Goal: Task Accomplishment & Management: Manage account settings

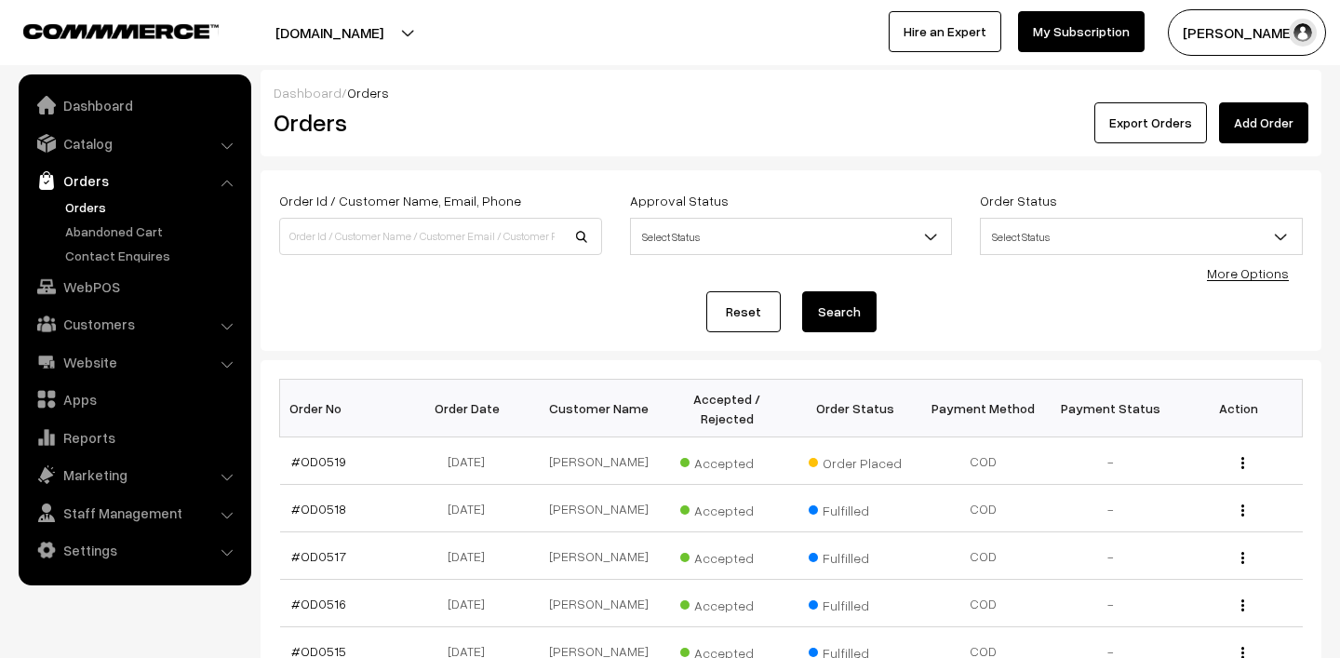
click at [89, 209] on link "Orders" at bounding box center [153, 207] width 184 height 20
click at [728, 455] on span "Awaiting" at bounding box center [726, 461] width 93 height 24
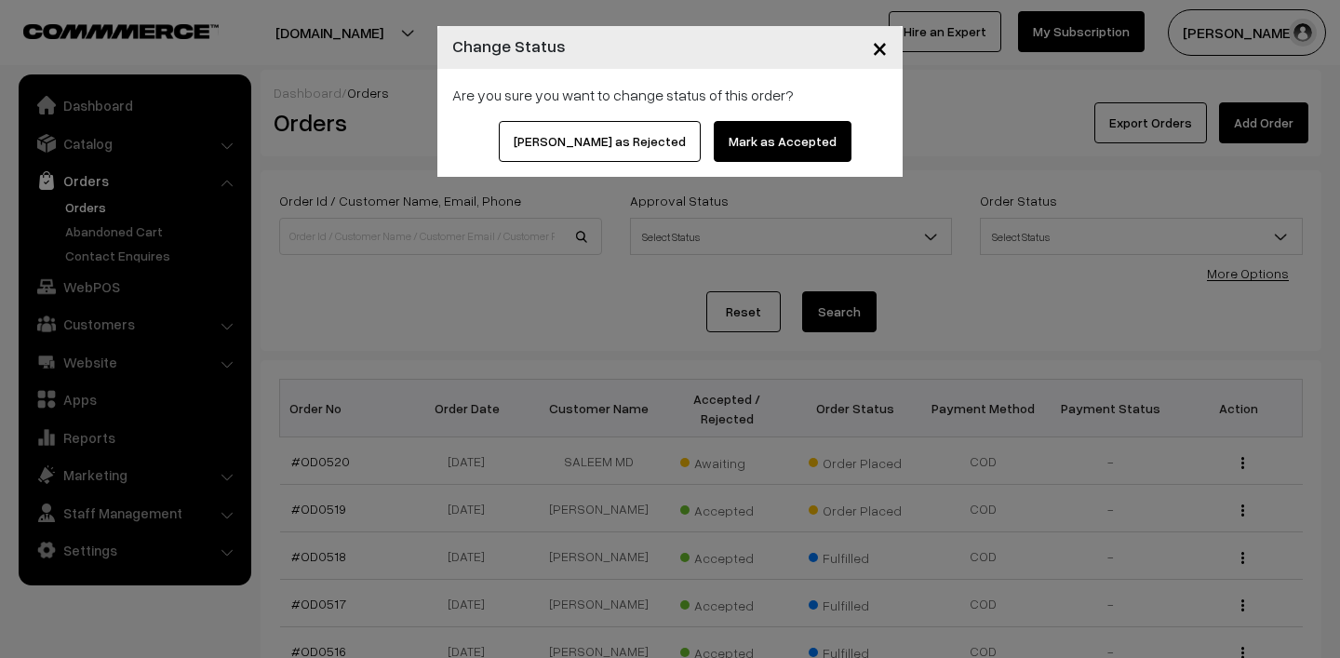
click at [753, 134] on button "Mark as Accepted" at bounding box center [783, 141] width 138 height 41
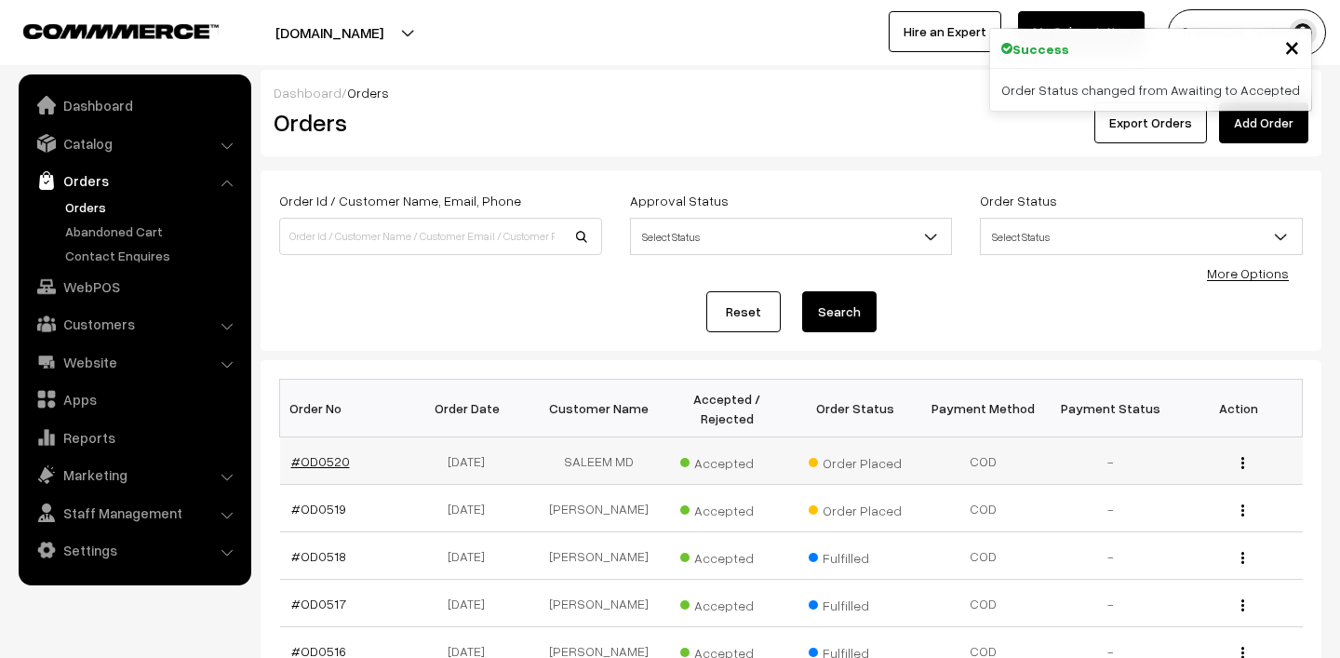
click at [312, 455] on link "#OD0520" at bounding box center [320, 461] width 59 height 16
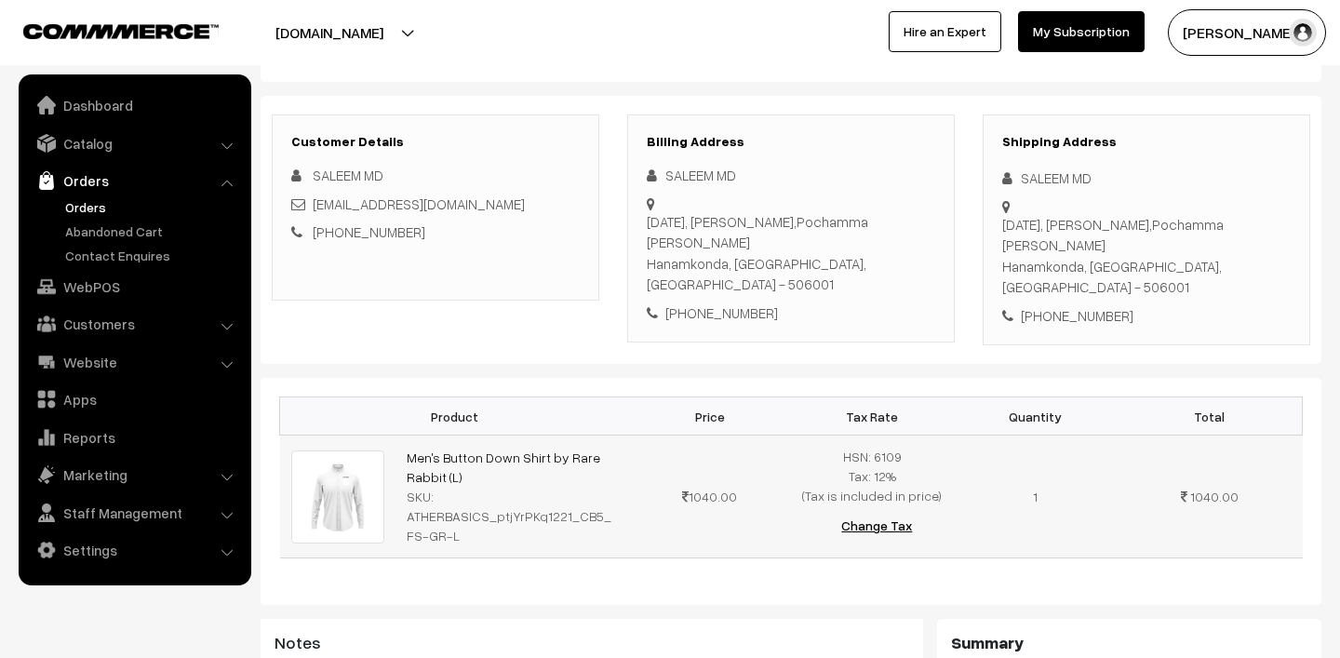
scroll to position [205, 0]
drag, startPoint x: 396, startPoint y: 404, endPoint x: 477, endPoint y: 425, distance: 83.8
click at [477, 436] on td "Men's Button Down Shirt by Rare Rabbit (L) SKU: ATHERBASICS_ptjYrPKq1221_CB5_FS…" at bounding box center [512, 497] width 233 height 123
copy link "Men's Button Down Shirt by Rare Rabbit (L)"
click at [93, 217] on ul "Orders" at bounding box center [134, 231] width 223 height 68
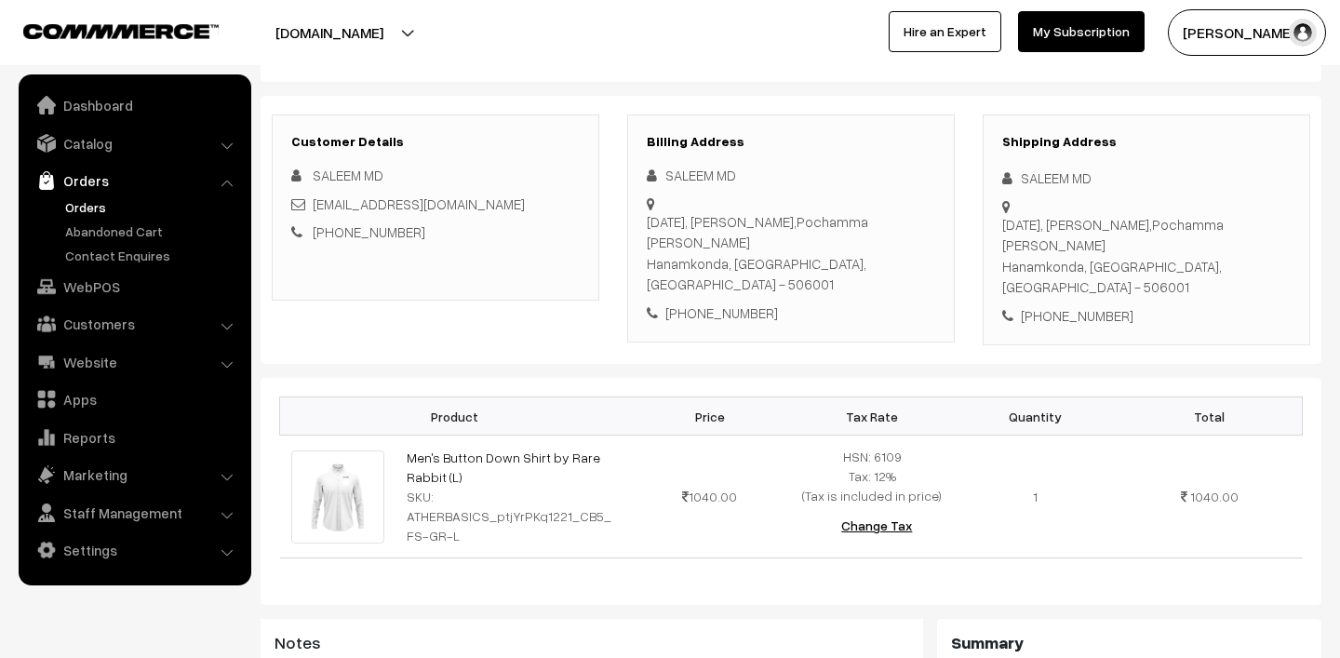
click at [96, 204] on link "Orders" at bounding box center [153, 207] width 184 height 20
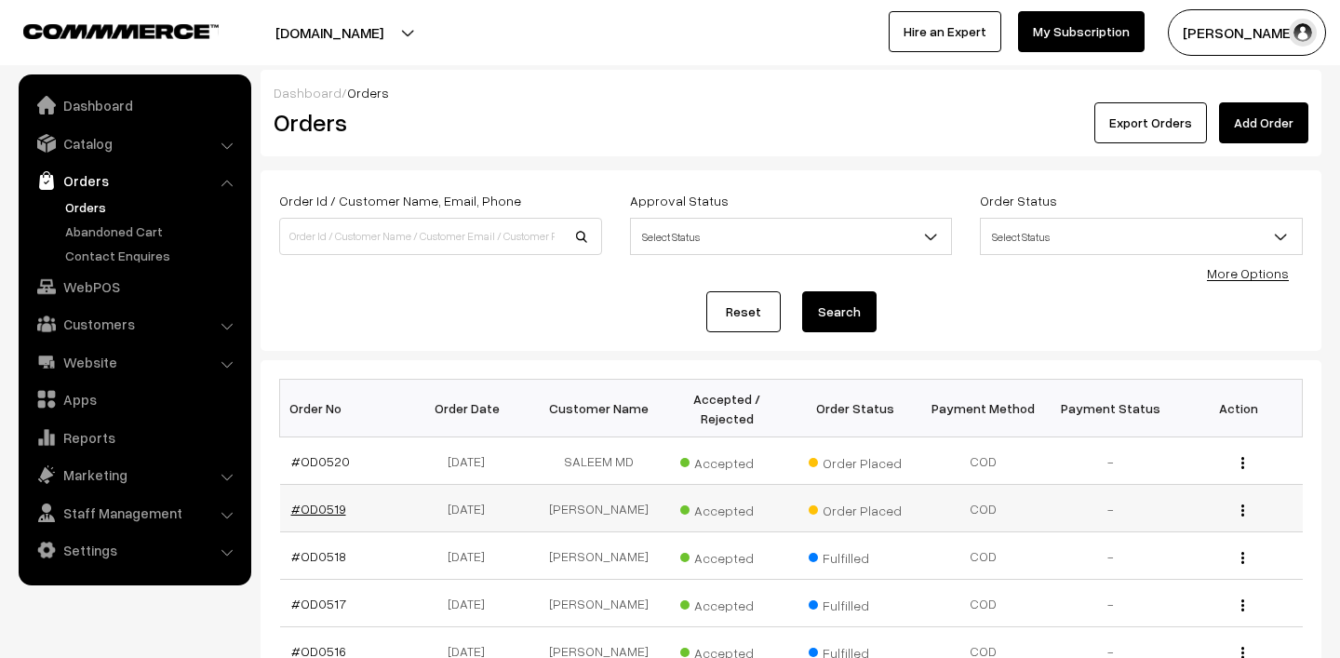
click at [320, 503] on link "#OD0519" at bounding box center [318, 509] width 55 height 16
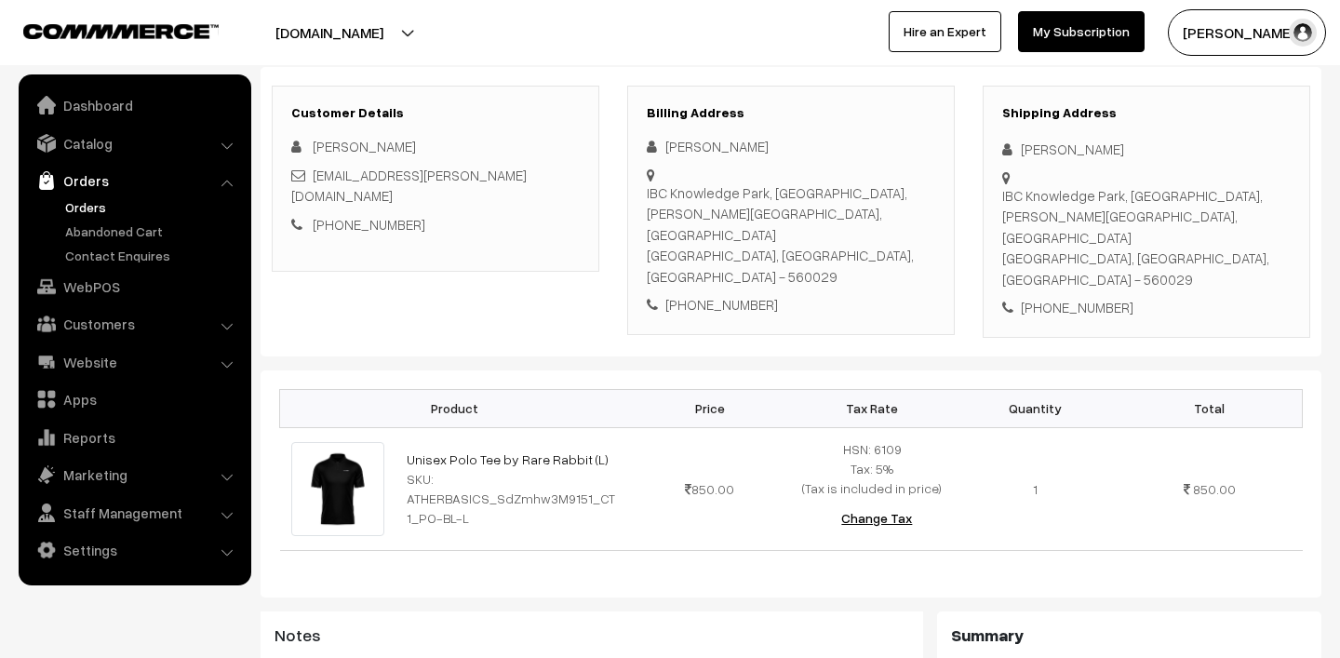
scroll to position [171, 0]
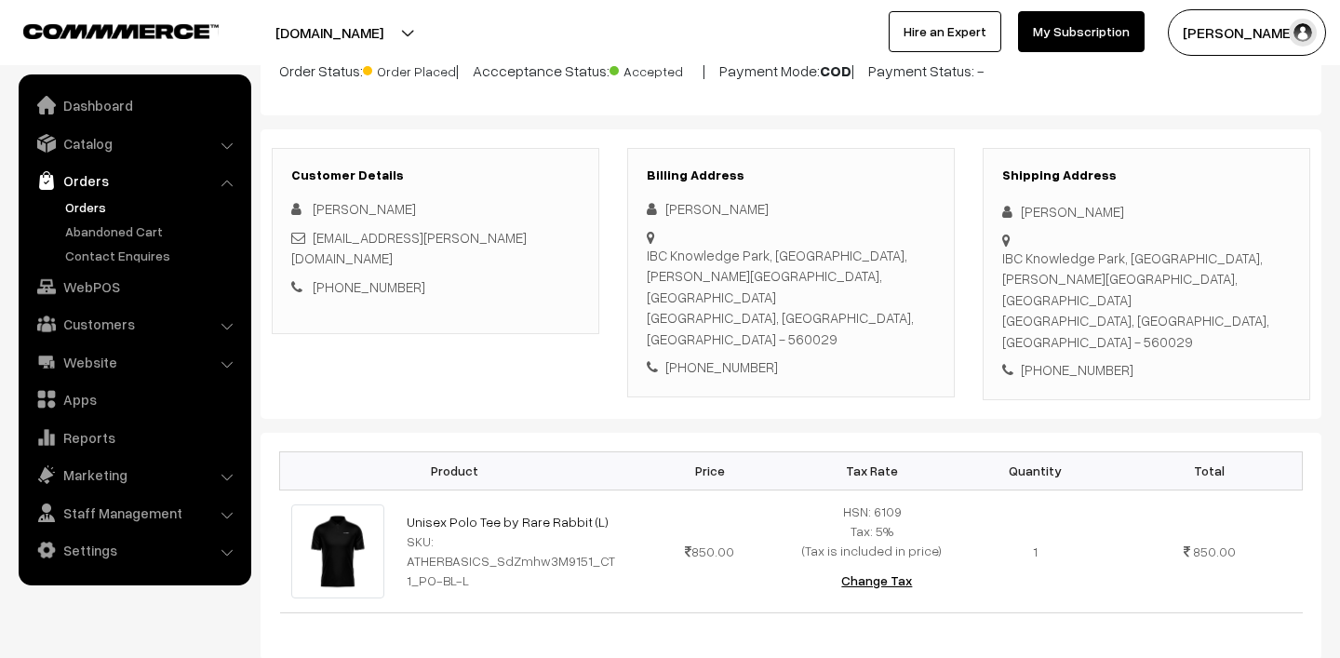
click at [1256, 32] on button "[PERSON_NAME]" at bounding box center [1247, 32] width 158 height 47
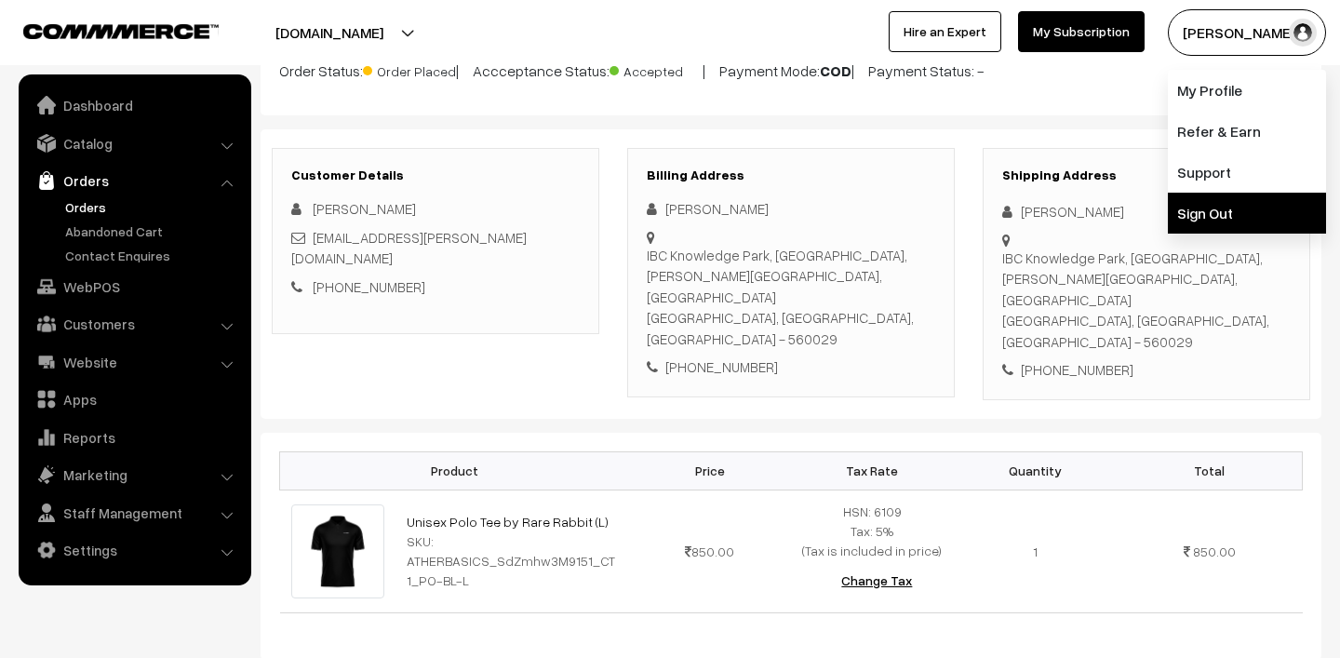
click at [1220, 212] on link "Sign Out" at bounding box center [1247, 213] width 158 height 41
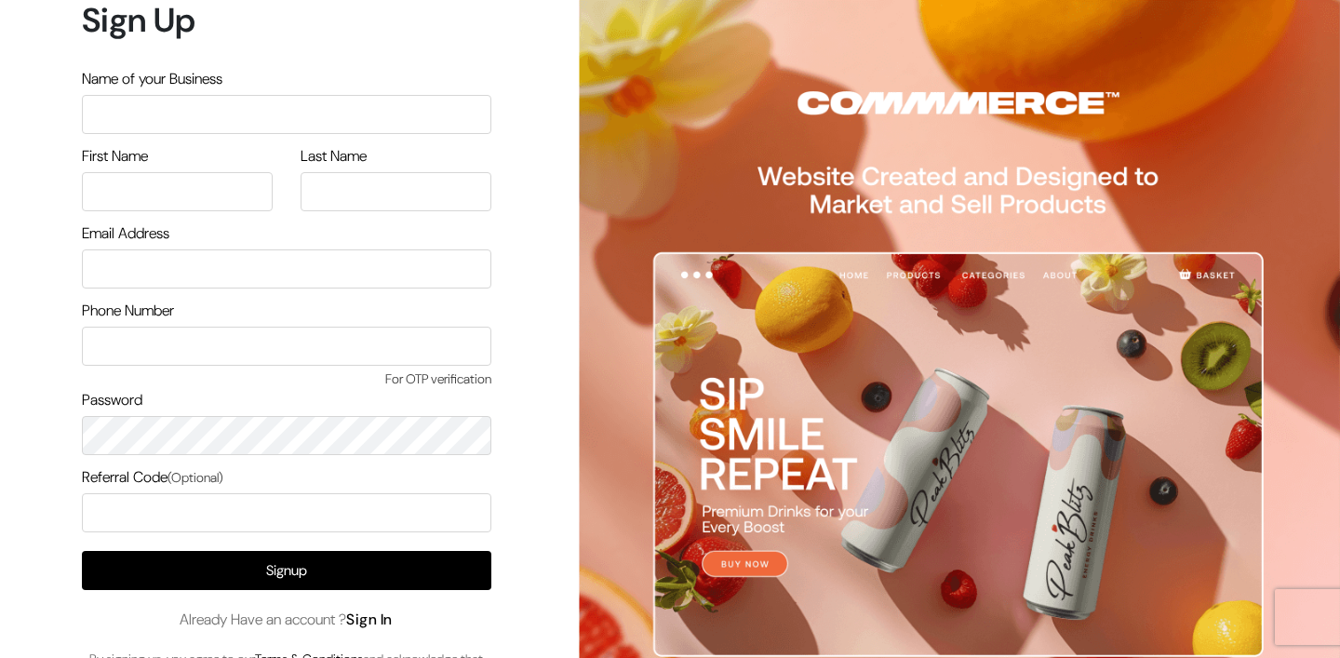
click at [383, 620] on link "Sign In" at bounding box center [369, 620] width 47 height 20
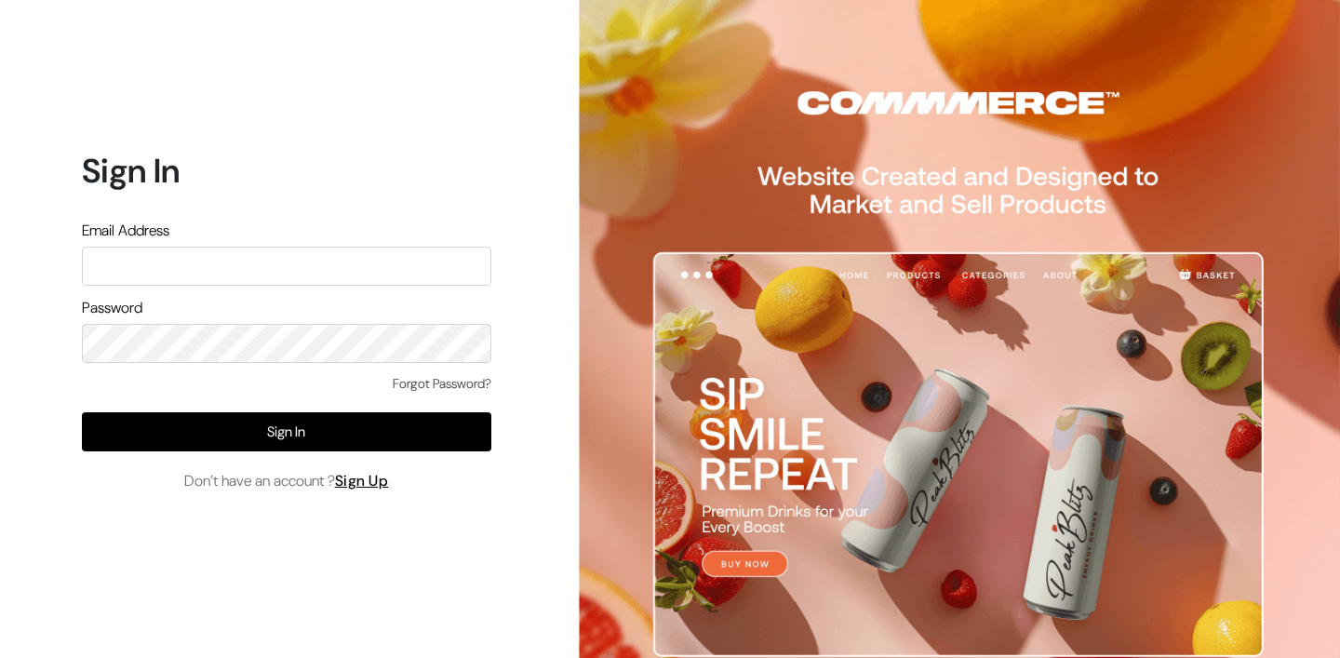
click at [277, 264] on input "text" at bounding box center [287, 266] width 410 height 39
type input "lokesh@yourdesignstore.in"
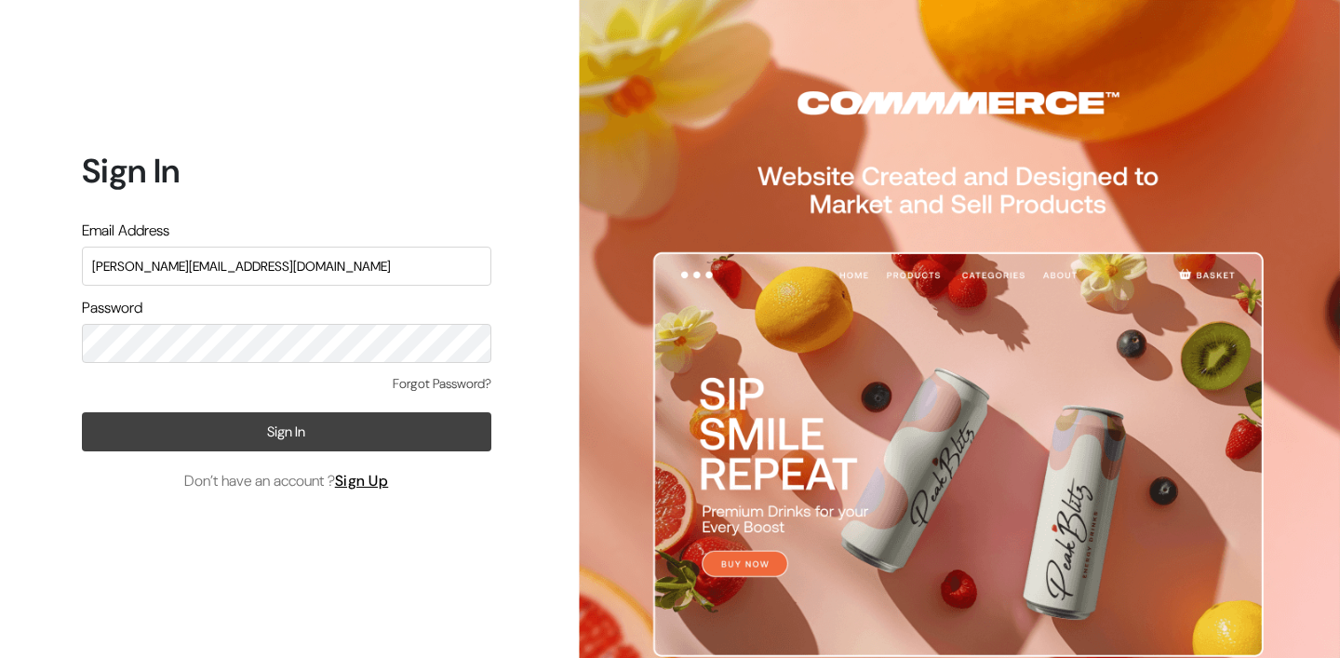
click at [350, 419] on button "Sign In" at bounding box center [287, 431] width 410 height 39
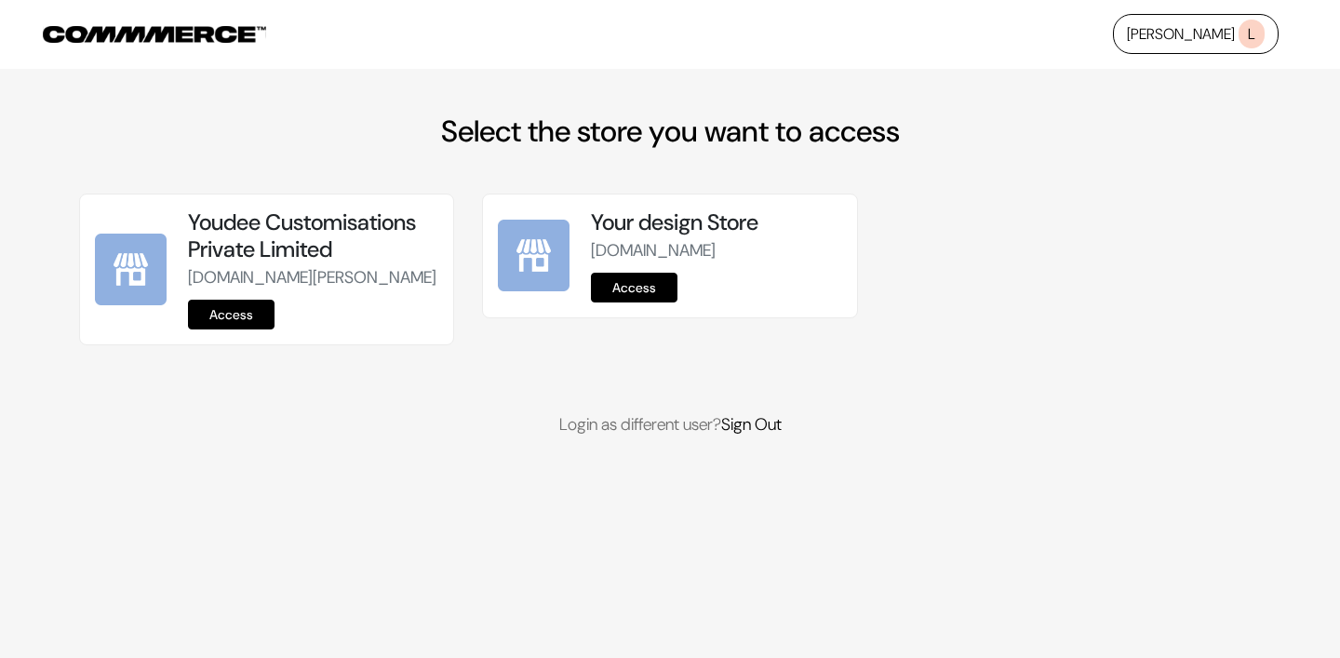
click at [240, 330] on link "Access" at bounding box center [231, 315] width 87 height 30
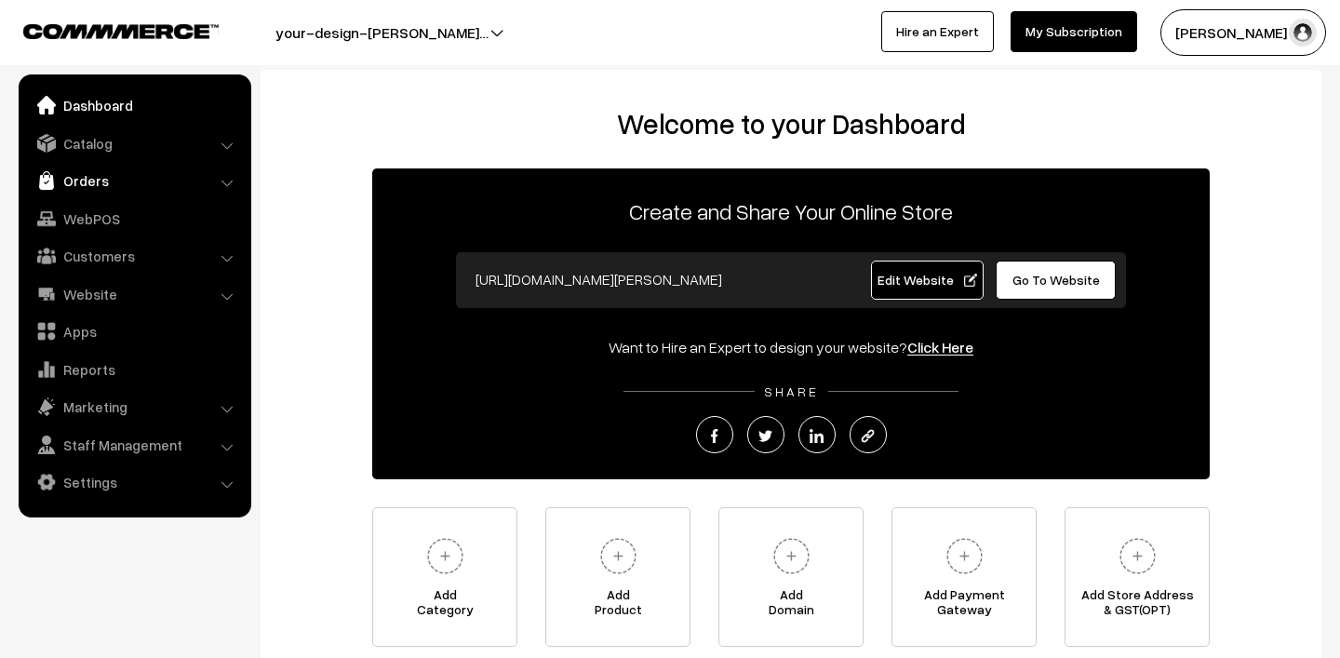
click at [76, 181] on link "Orders" at bounding box center [134, 181] width 222 height 34
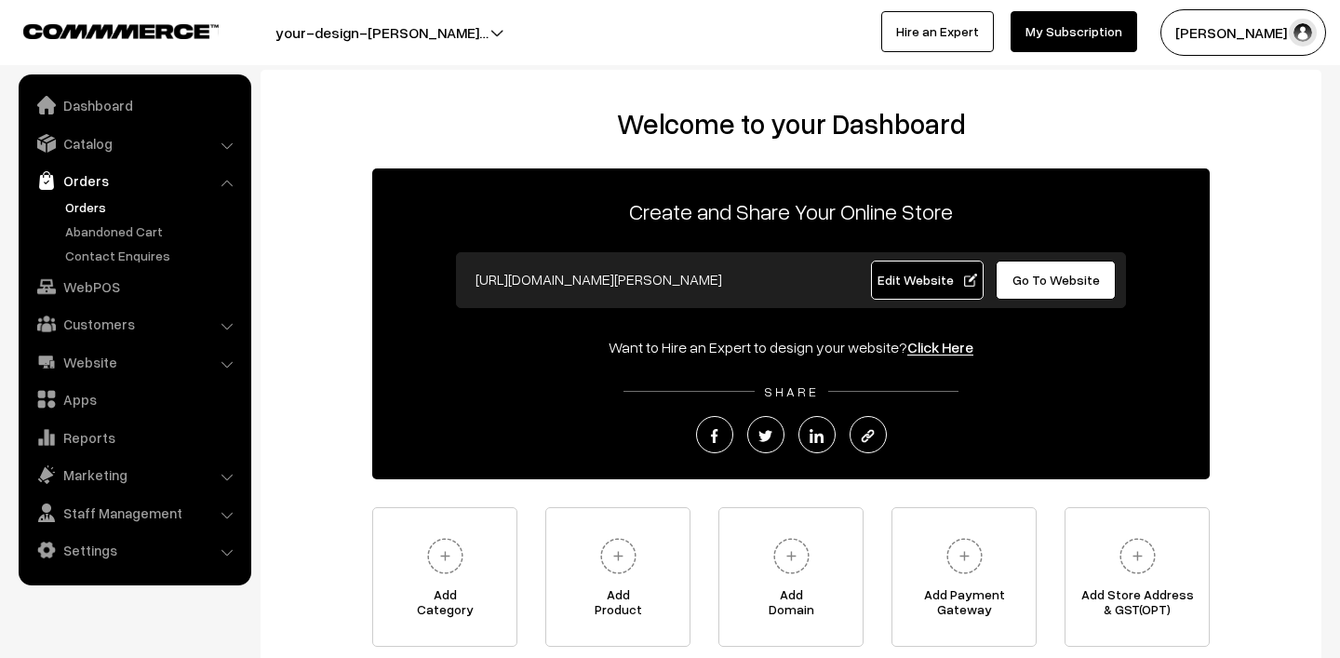
click at [86, 208] on link "Orders" at bounding box center [153, 207] width 184 height 20
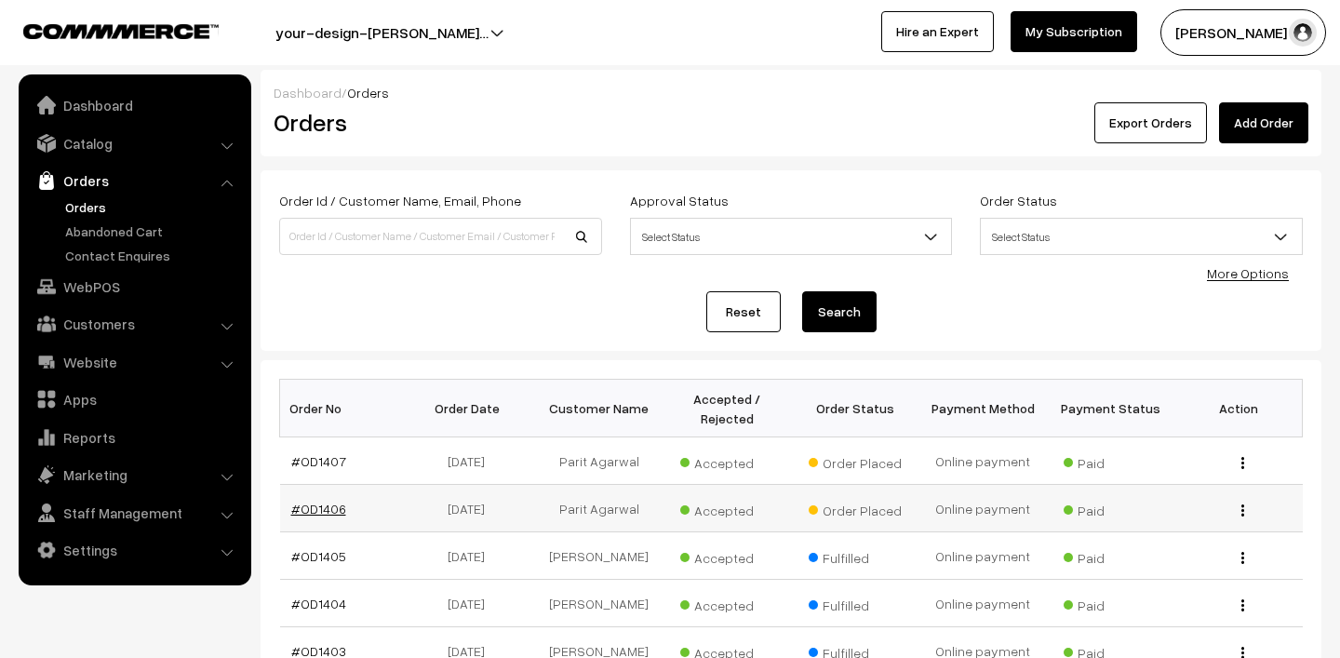
click at [311, 509] on link "#OD1406" at bounding box center [318, 509] width 55 height 16
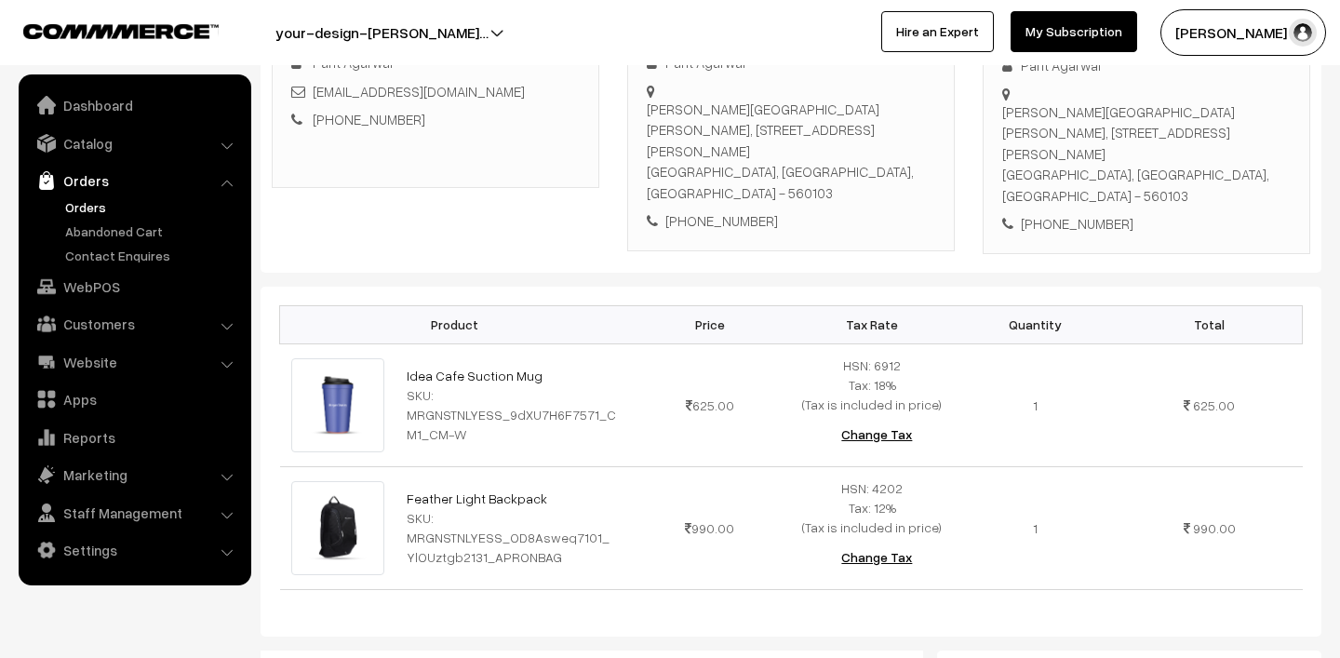
scroll to position [537, 0]
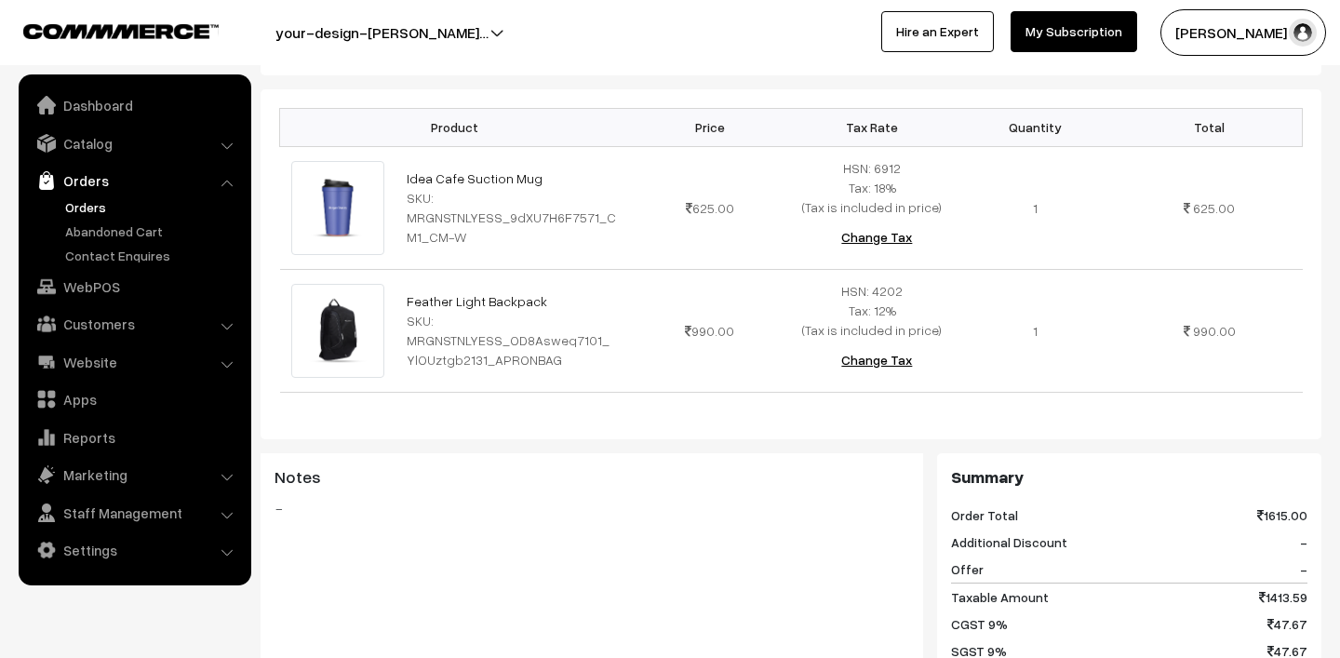
click at [81, 214] on link "Orders" at bounding box center [153, 207] width 184 height 20
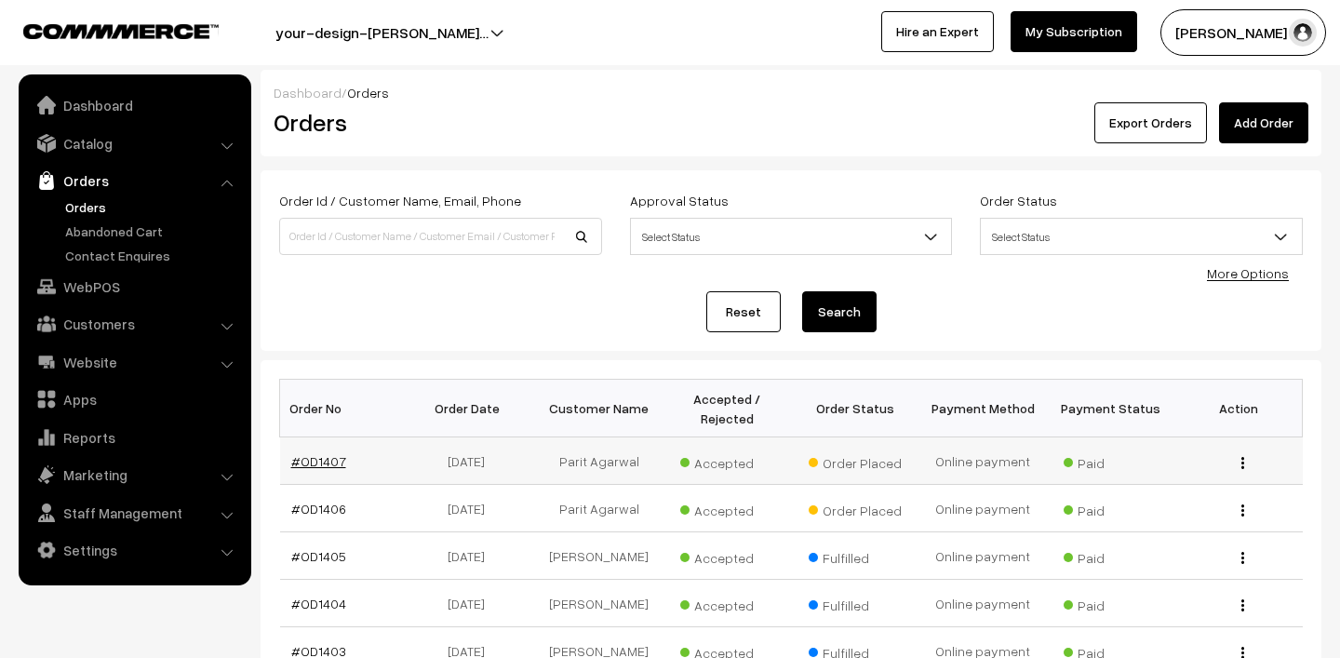
click at [321, 461] on link "#OD1407" at bounding box center [318, 461] width 55 height 16
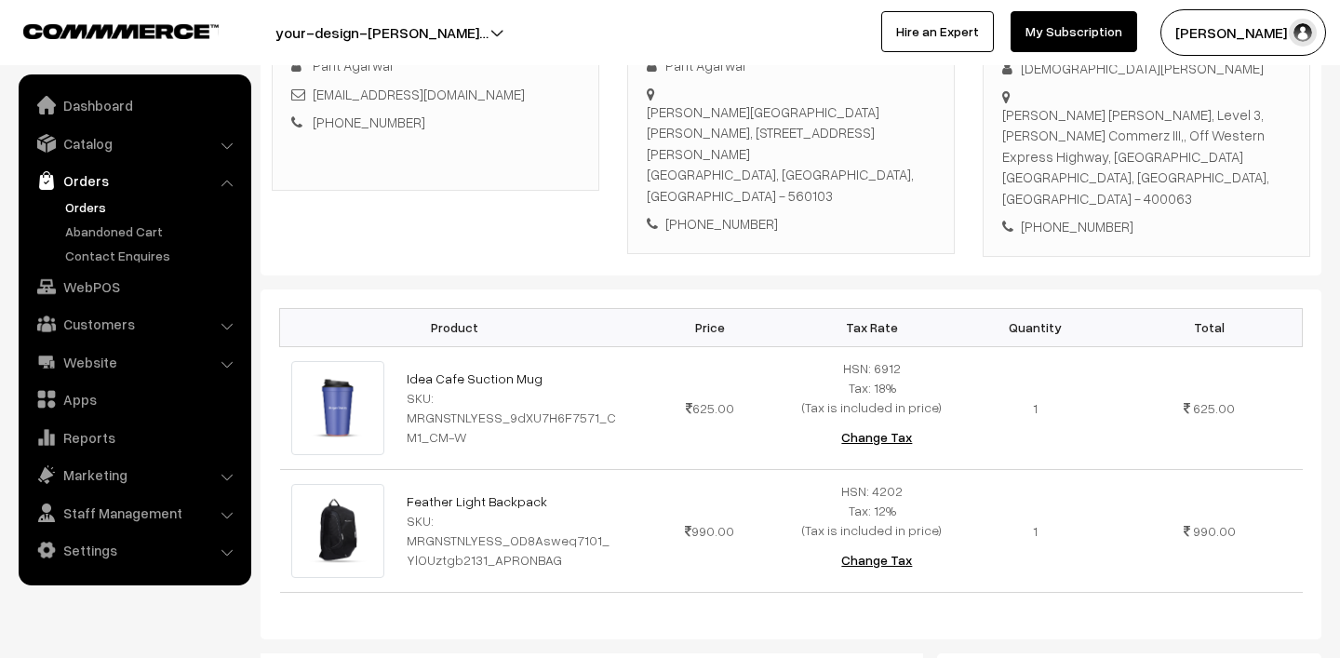
scroll to position [448, 0]
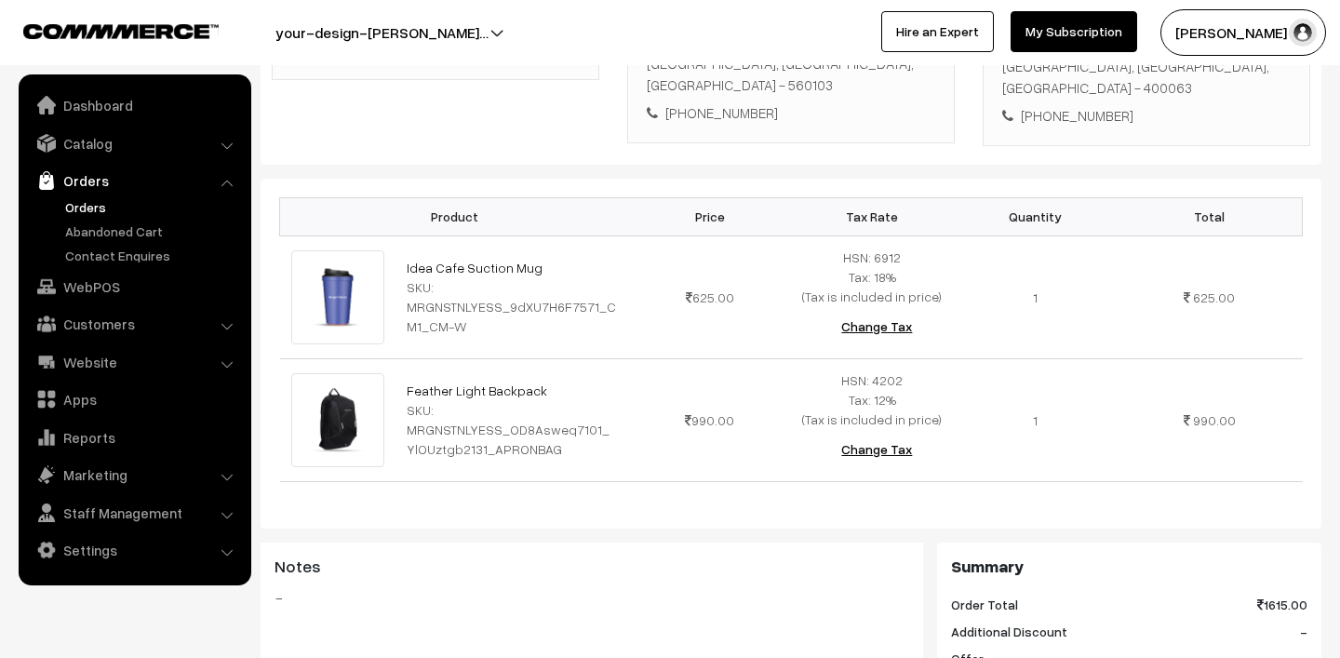
click at [101, 207] on link "Orders" at bounding box center [153, 207] width 184 height 20
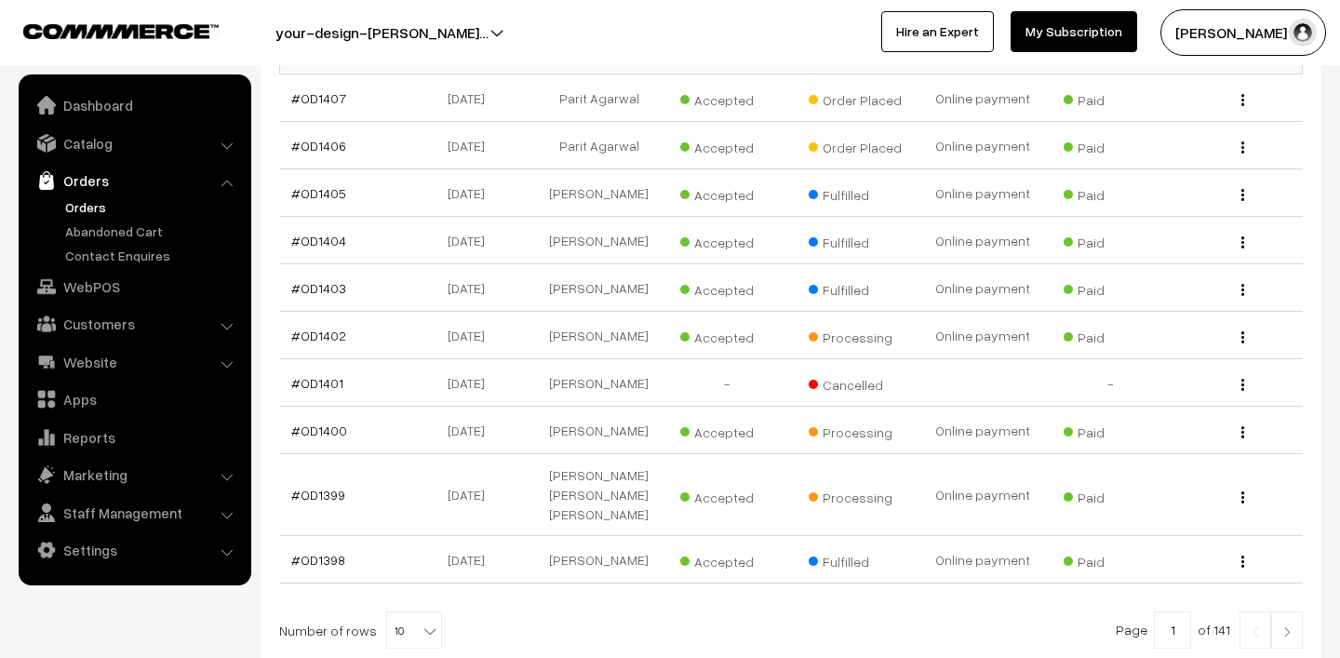
scroll to position [503, 0]
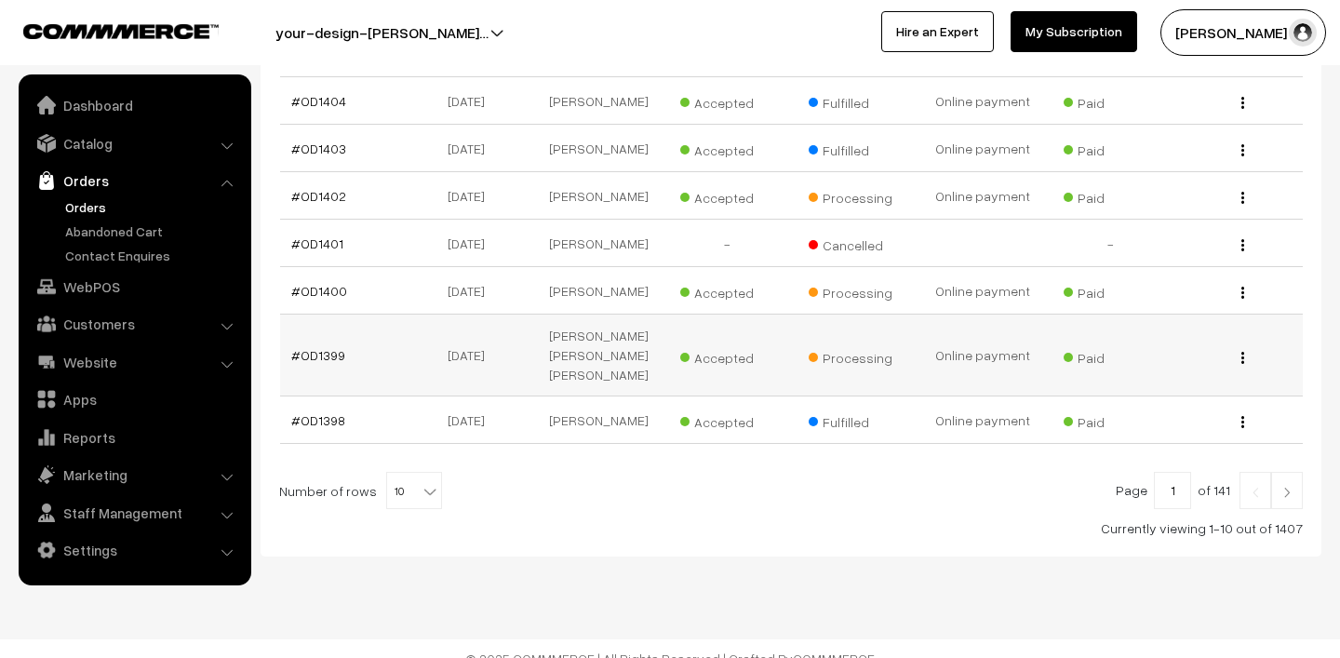
click at [316, 354] on td "#OD1399" at bounding box center [344, 356] width 128 height 82
click at [314, 347] on link "#OD1399" at bounding box center [318, 355] width 54 height 16
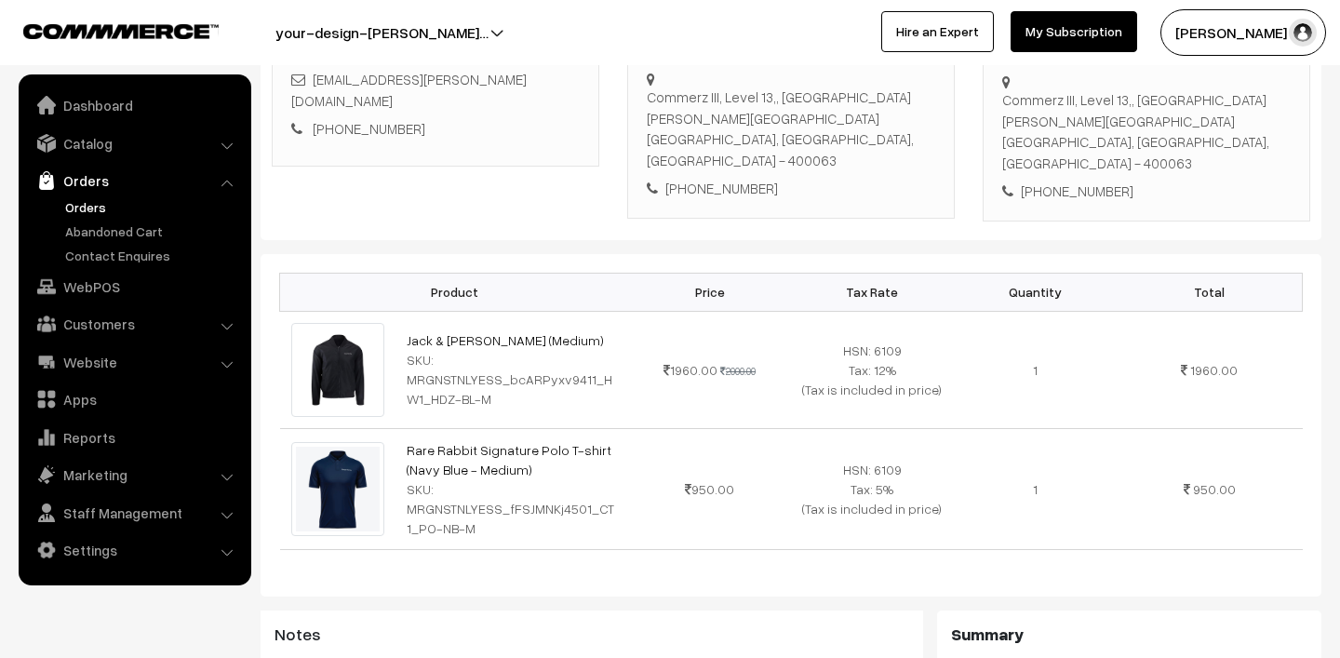
scroll to position [495, 0]
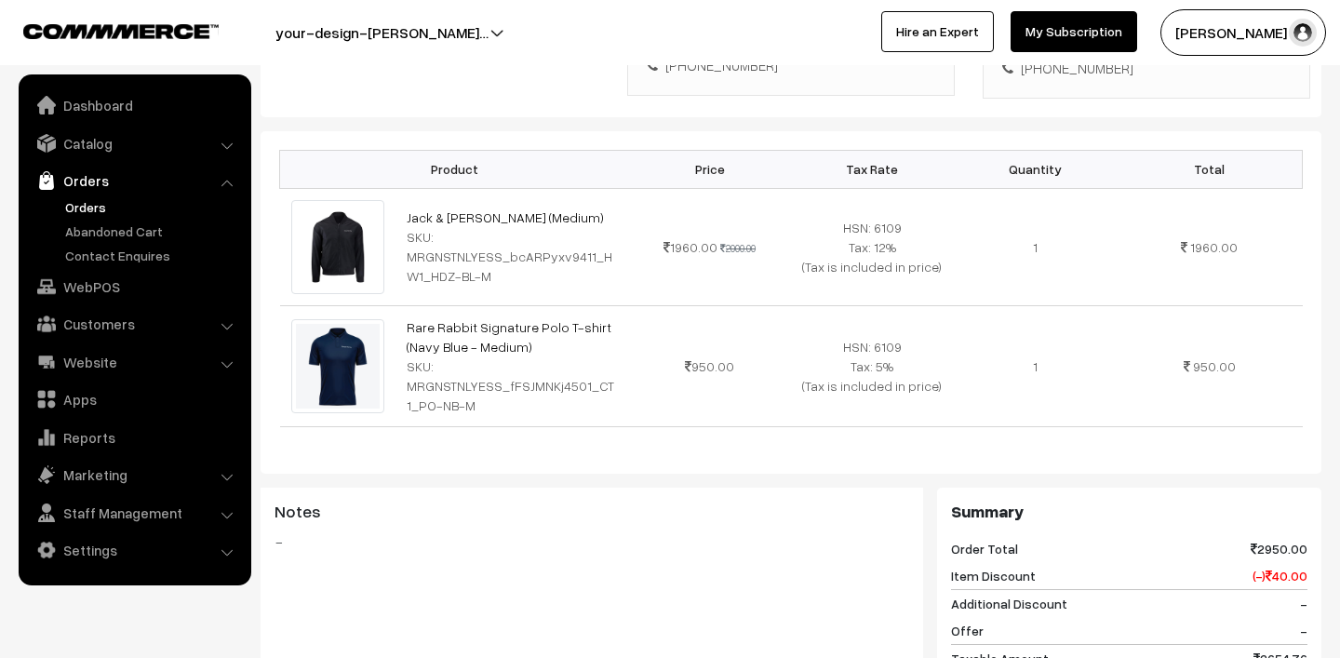
click at [84, 209] on link "Orders" at bounding box center [153, 207] width 184 height 20
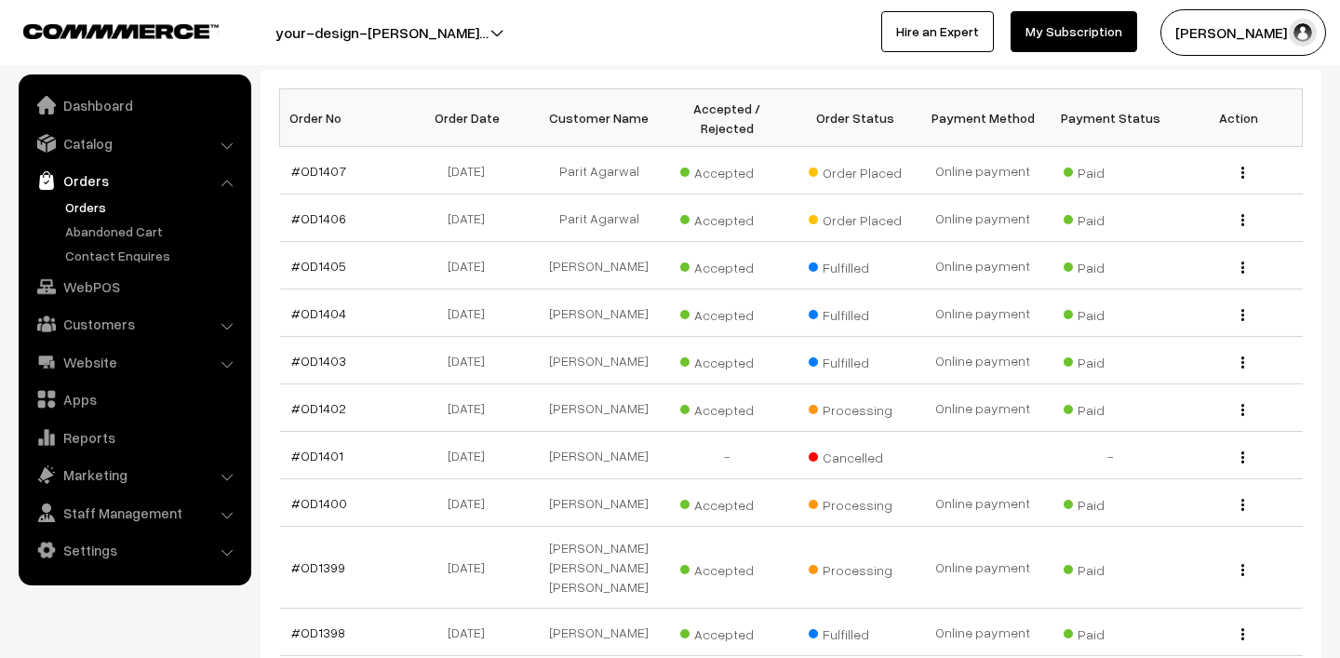
scroll to position [503, 0]
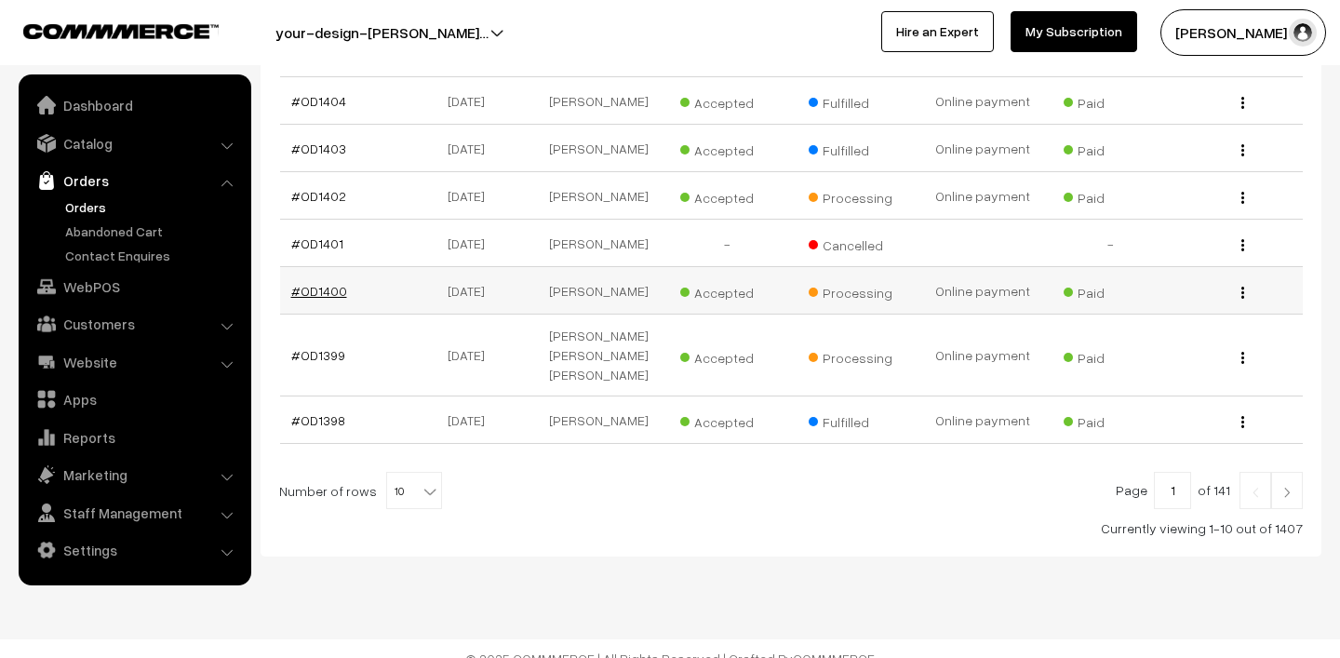
click at [307, 289] on link "#OD1400" at bounding box center [319, 291] width 56 height 16
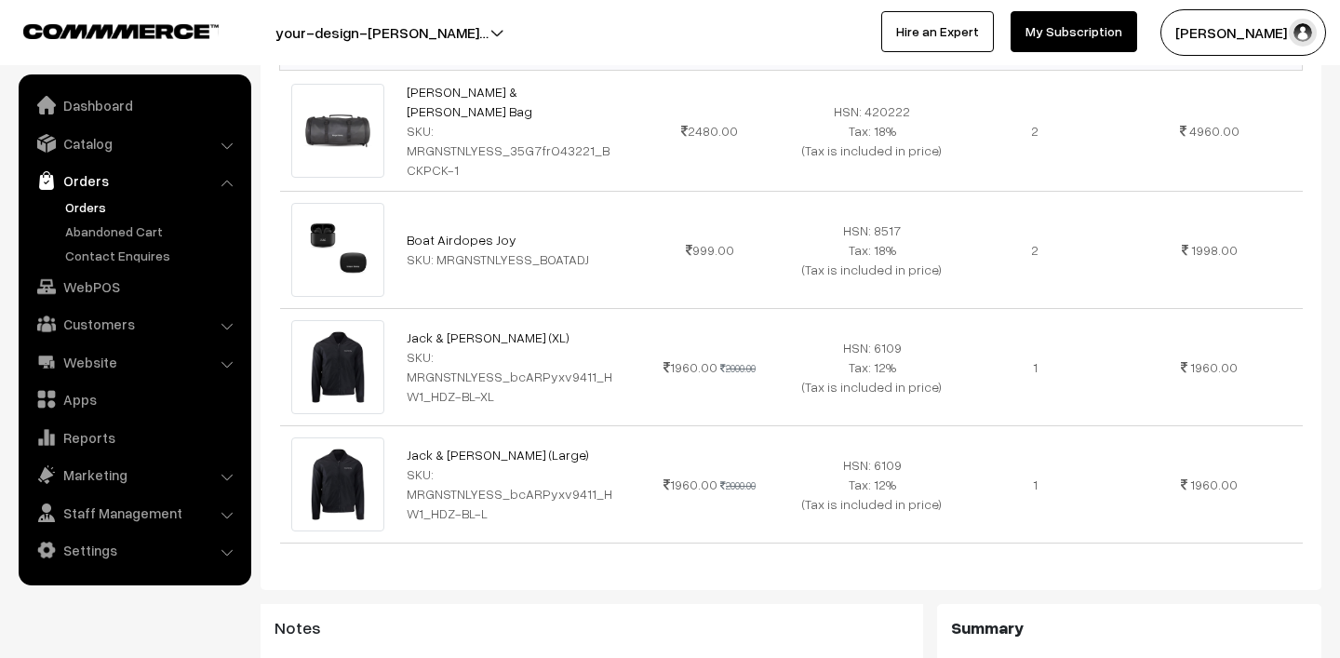
scroll to position [453, 0]
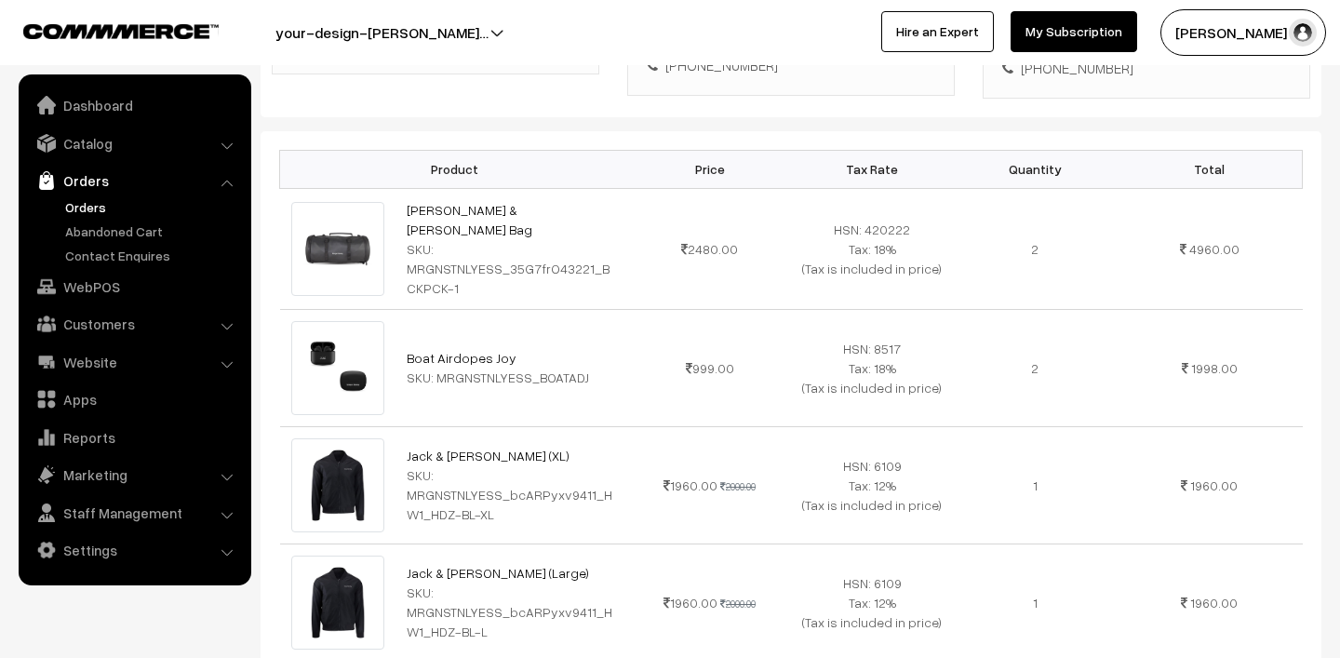
click at [94, 205] on link "Orders" at bounding box center [153, 207] width 184 height 20
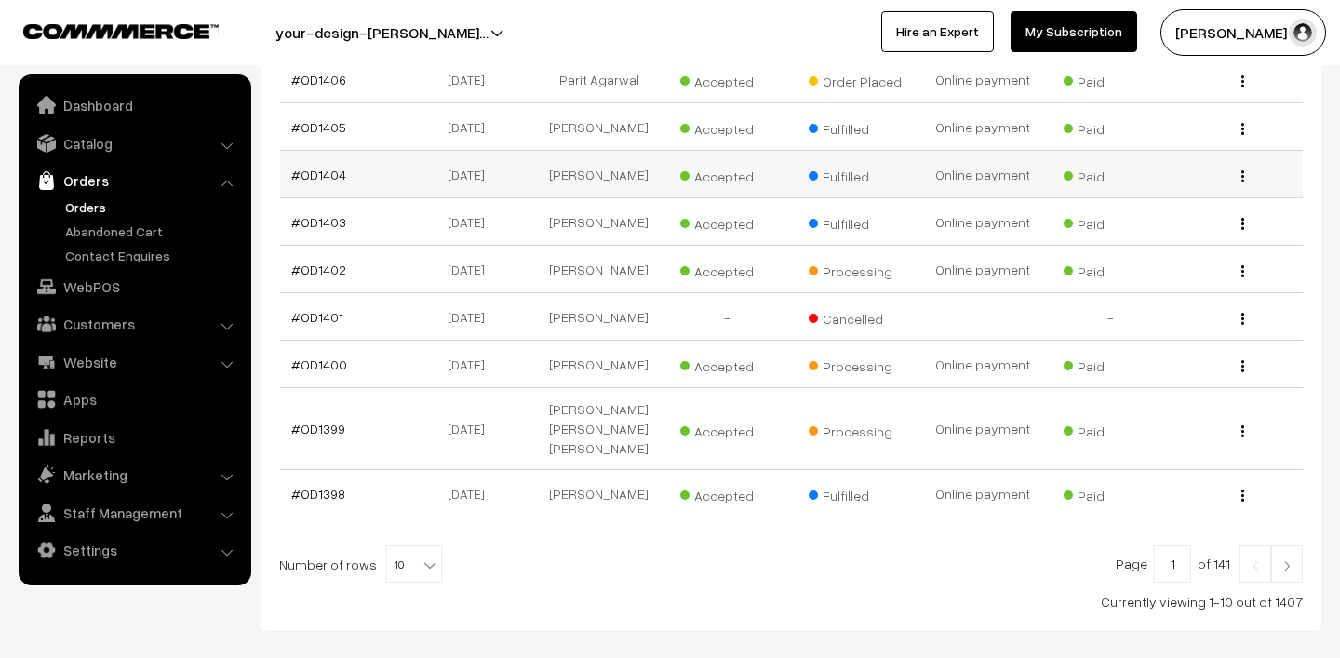
scroll to position [503, 0]
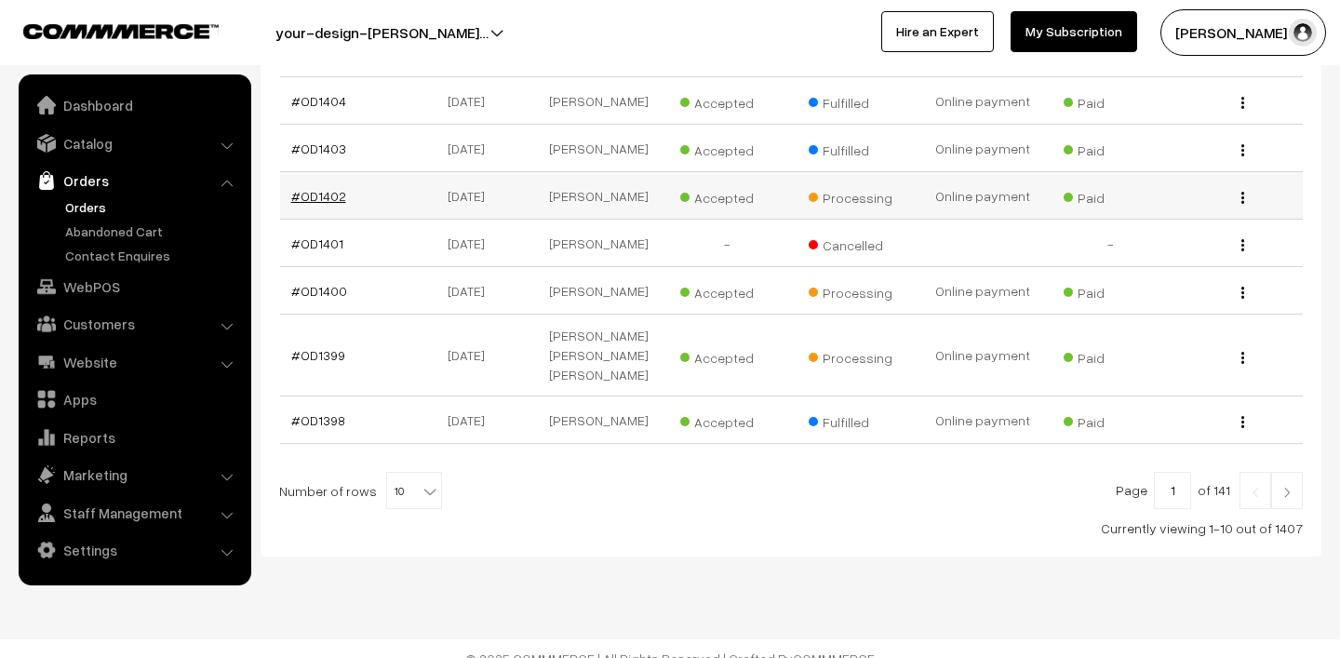
click at [305, 194] on link "#OD1402" at bounding box center [318, 196] width 55 height 16
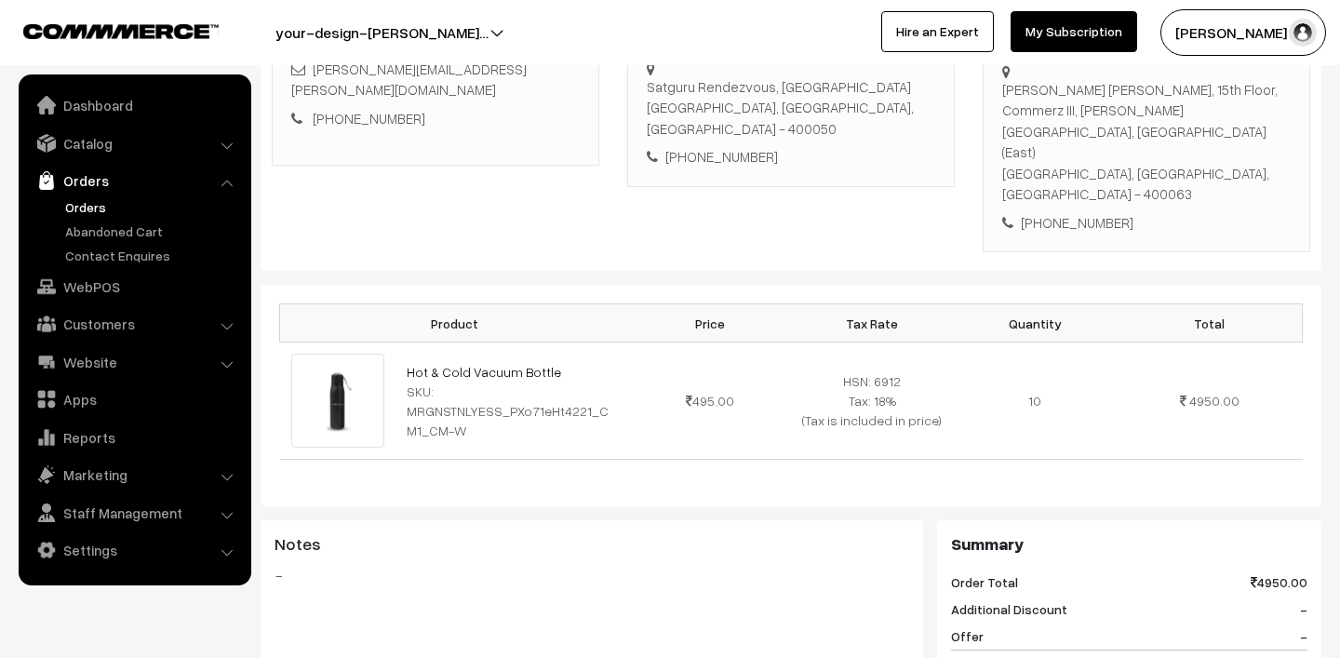
scroll to position [57, 0]
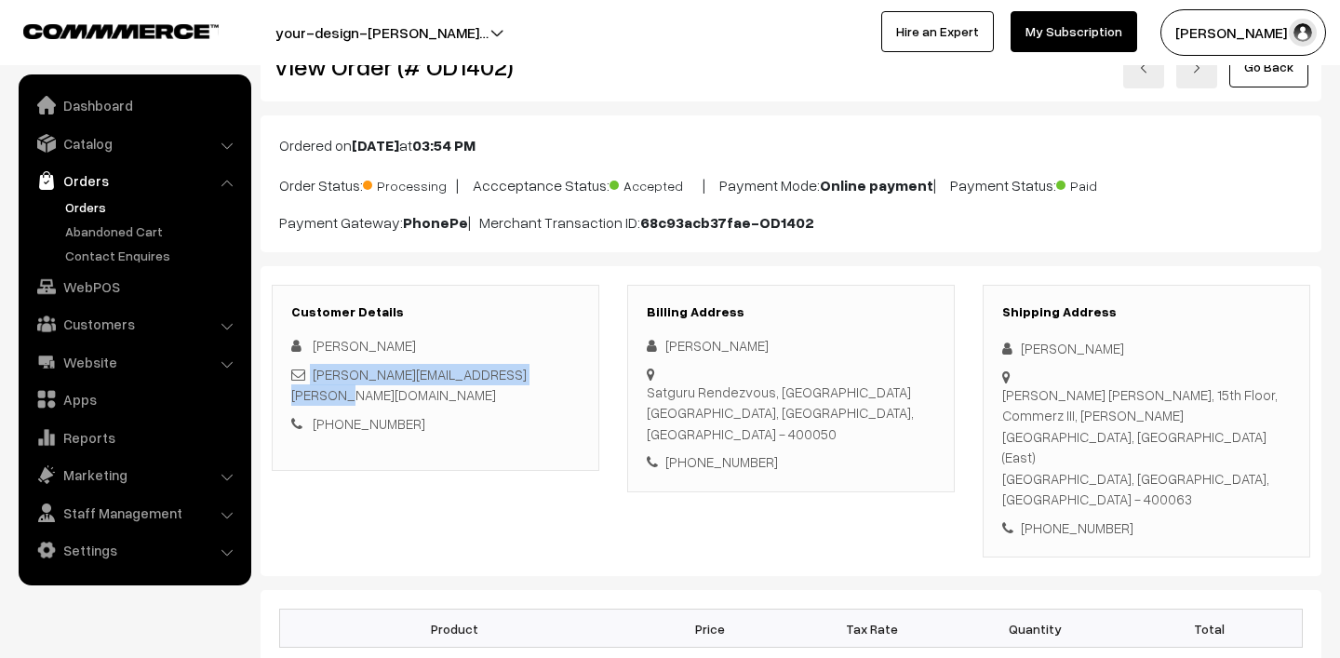
drag, startPoint x: 580, startPoint y: 381, endPoint x: 308, endPoint y: 377, distance: 271.8
click at [308, 377] on div "Customer Details Christopher Baxter christopher.baxter@morganstanley.com +91 95…" at bounding box center [436, 378] width 328 height 186
copy div "christopher.baxter@morganstanley.com"
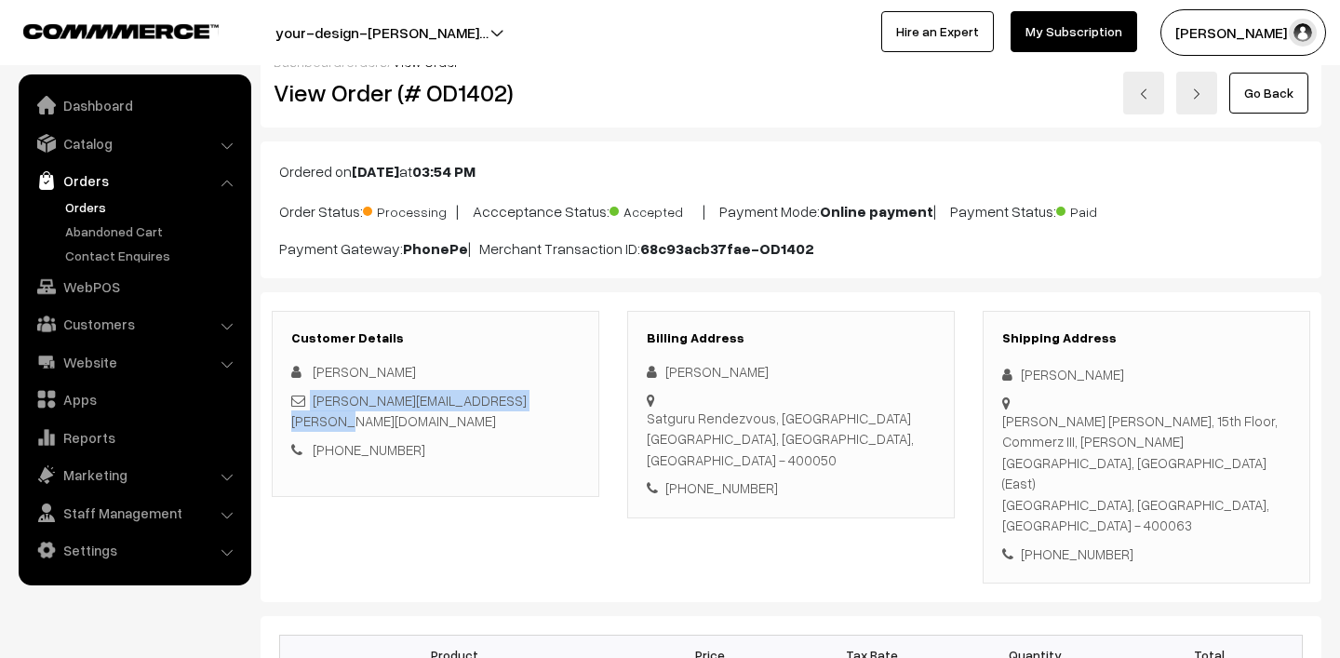
scroll to position [30, 0]
click at [429, 101] on h2 "View Order (# OD1402)" at bounding box center [437, 93] width 327 height 29
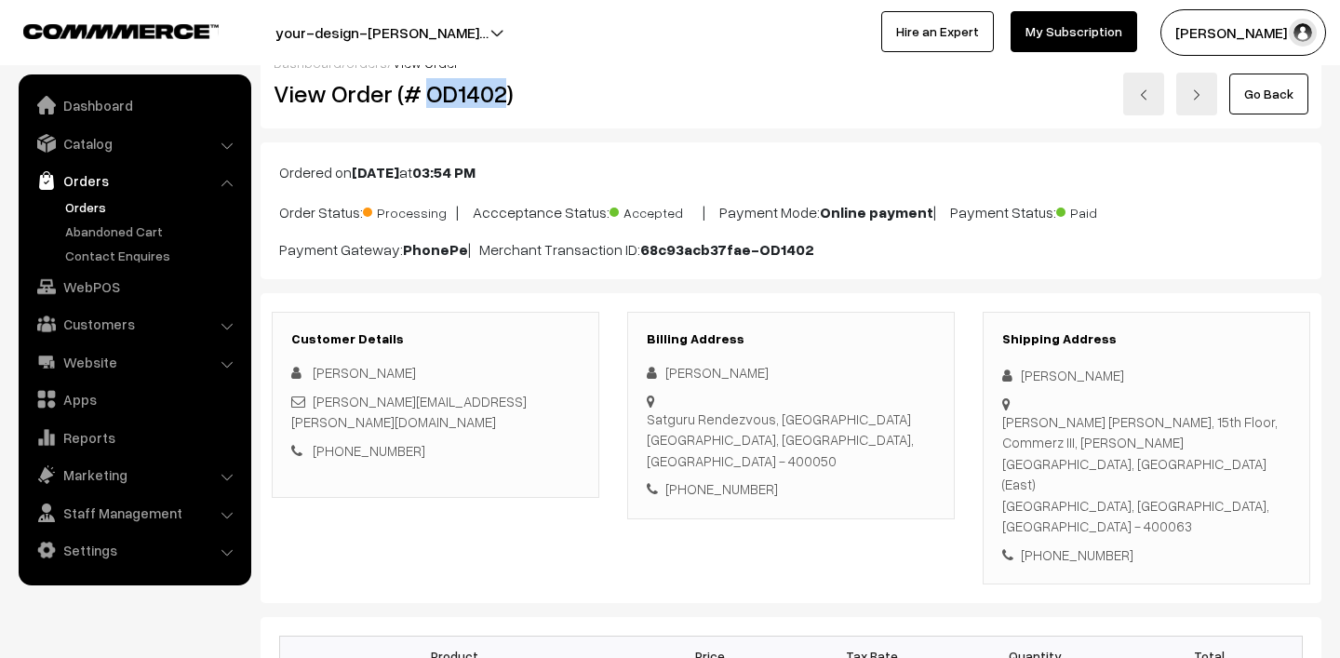
click at [429, 101] on h2 "View Order (# OD1402)" at bounding box center [437, 93] width 327 height 29
copy h2 "OD1402"
click at [343, 372] on span "Christopher Baxter" at bounding box center [364, 372] width 103 height 17
copy span "Christopher"
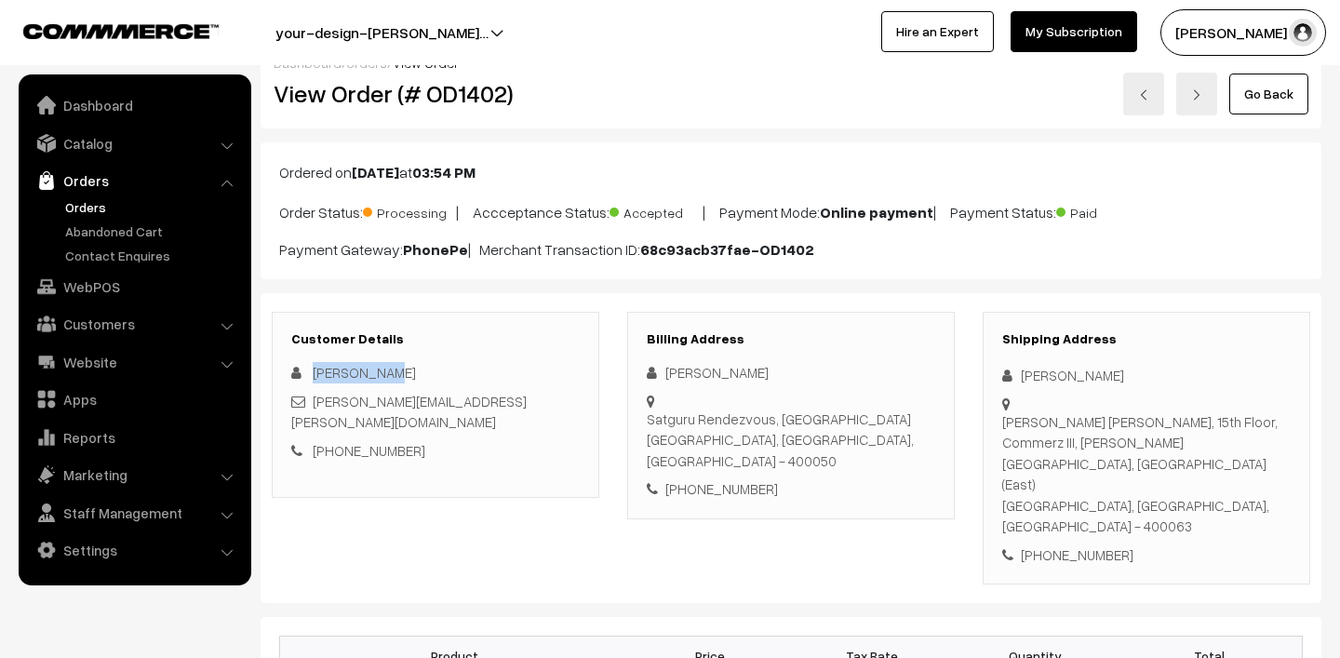
click at [87, 200] on link "Orders" at bounding box center [153, 207] width 184 height 20
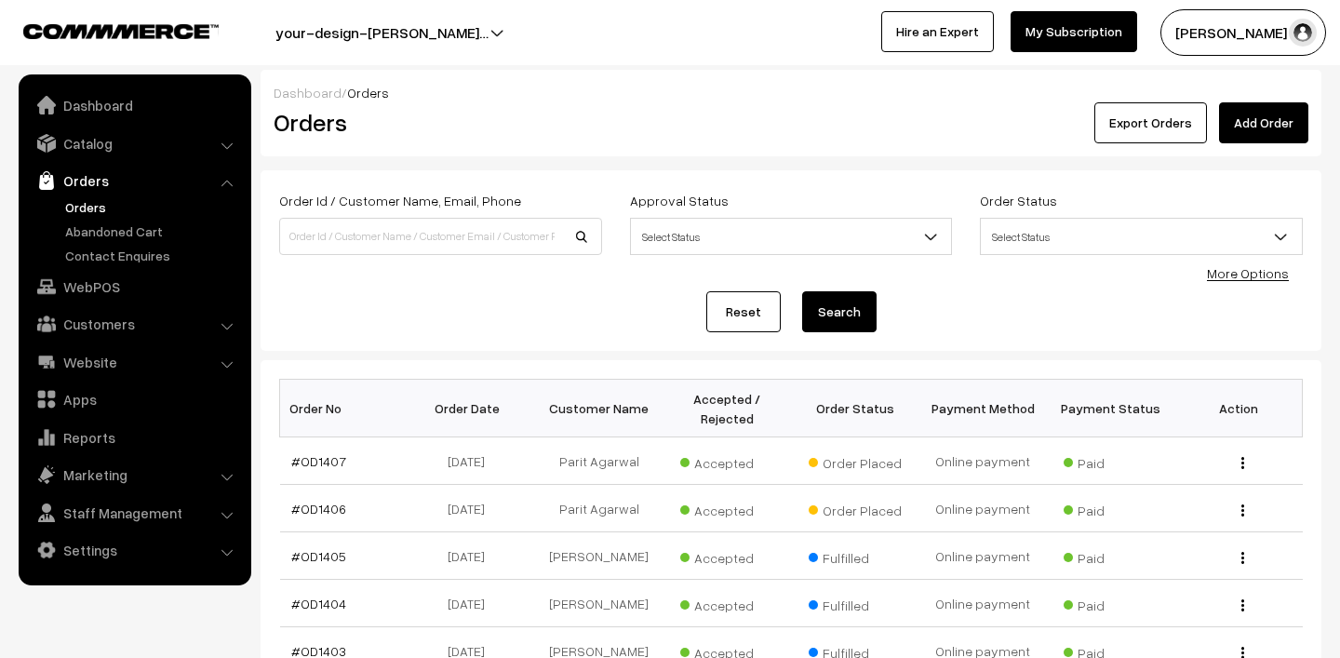
scroll to position [503, 0]
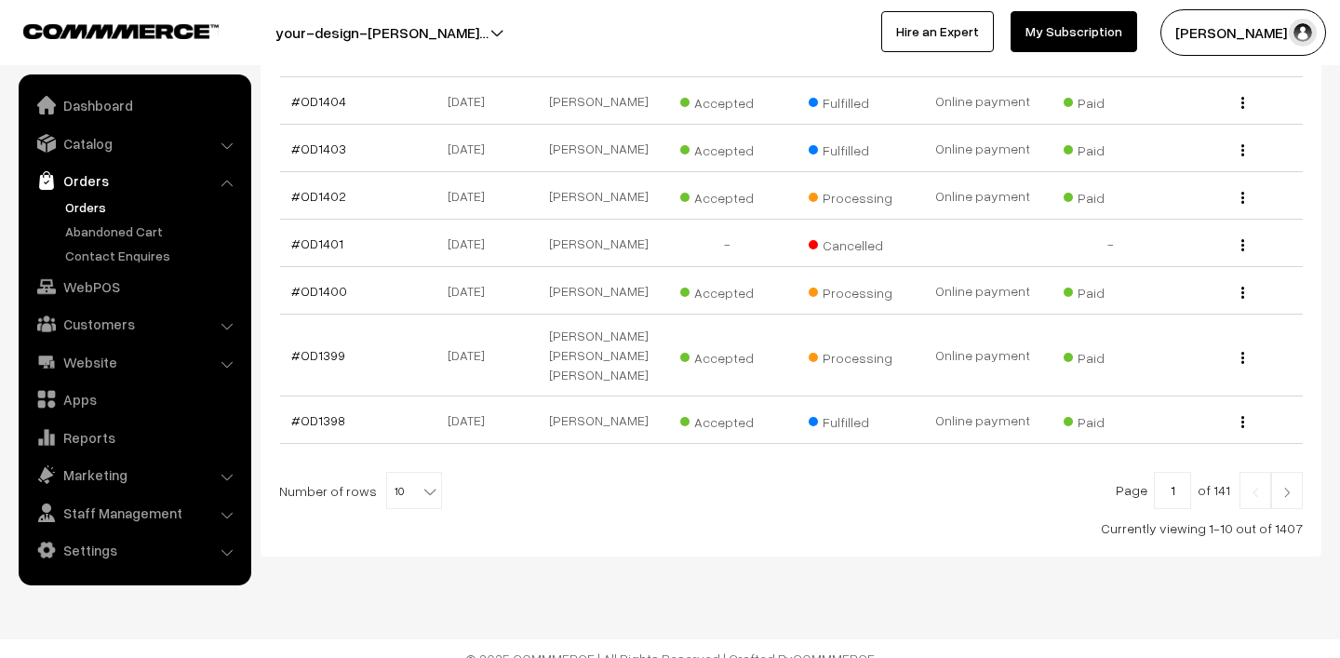
click at [1289, 472] on link at bounding box center [1288, 490] width 32 height 37
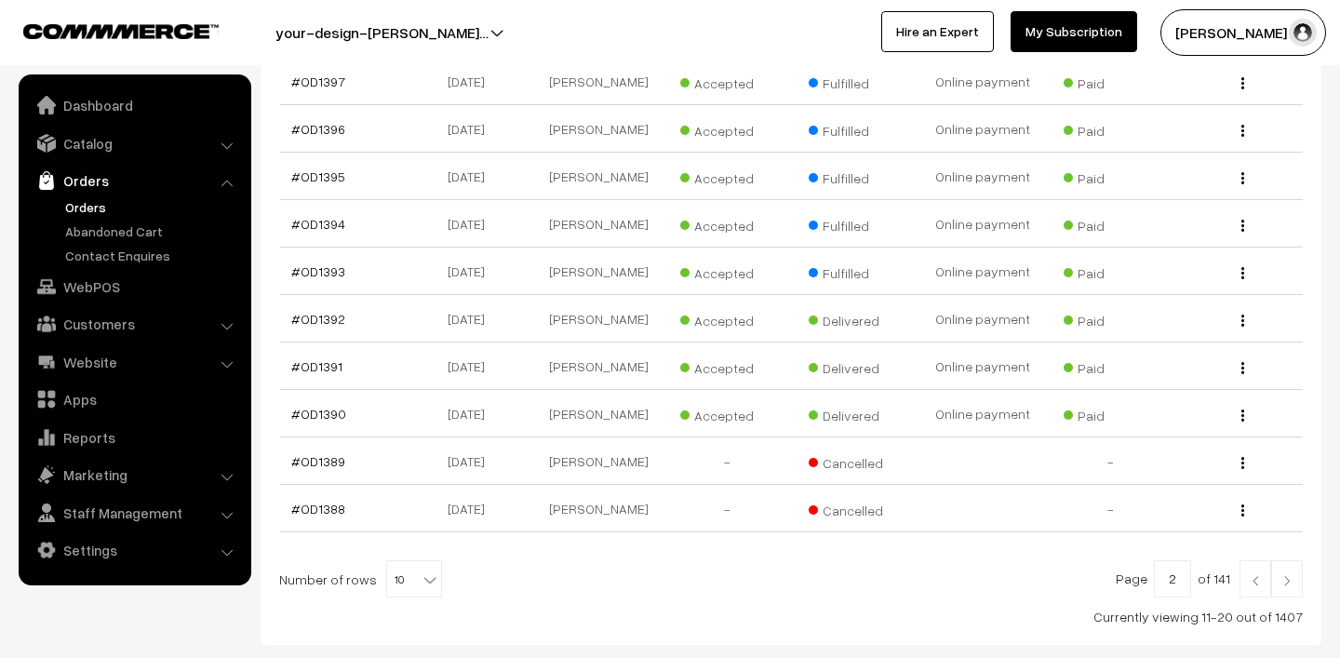
scroll to position [435, 0]
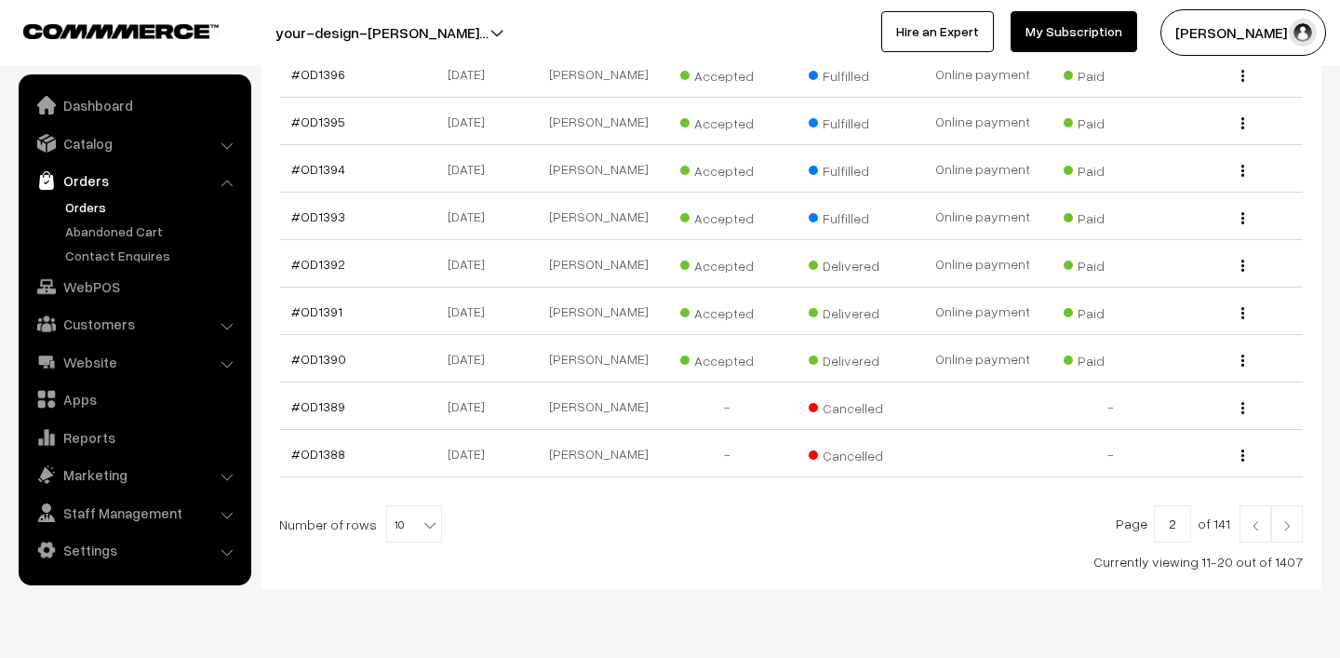
click at [1253, 523] on img at bounding box center [1255, 525] width 17 height 11
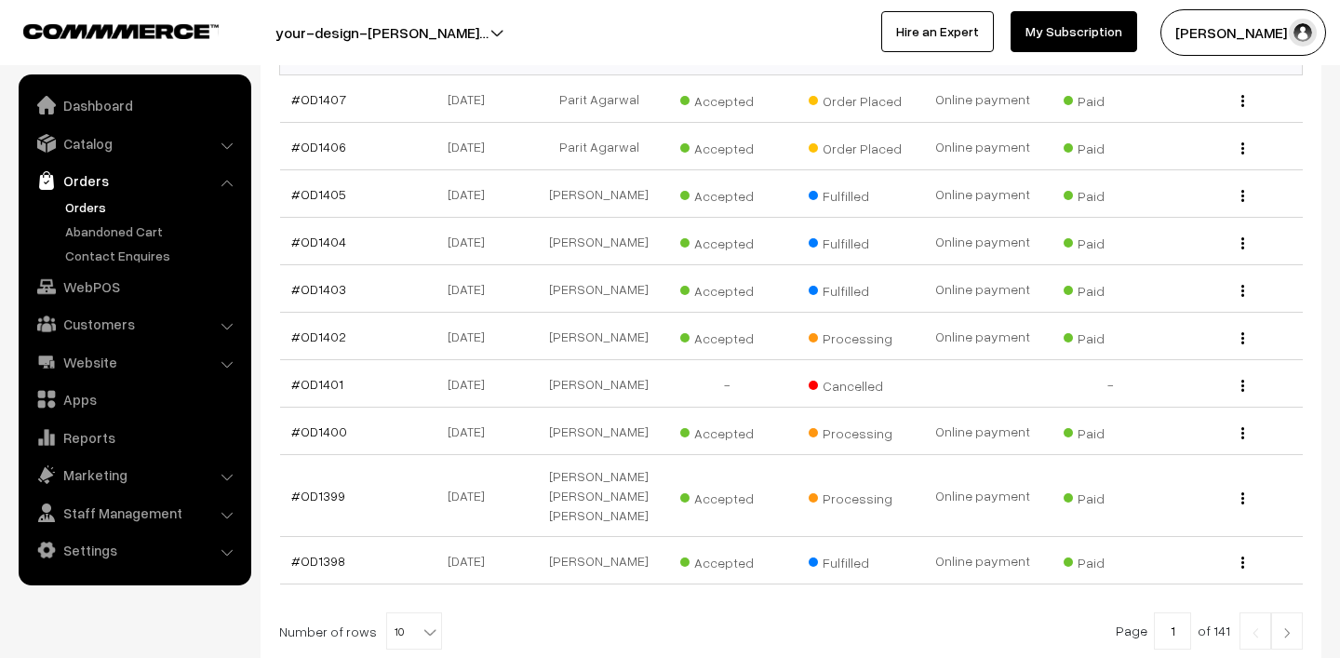
scroll to position [503, 0]
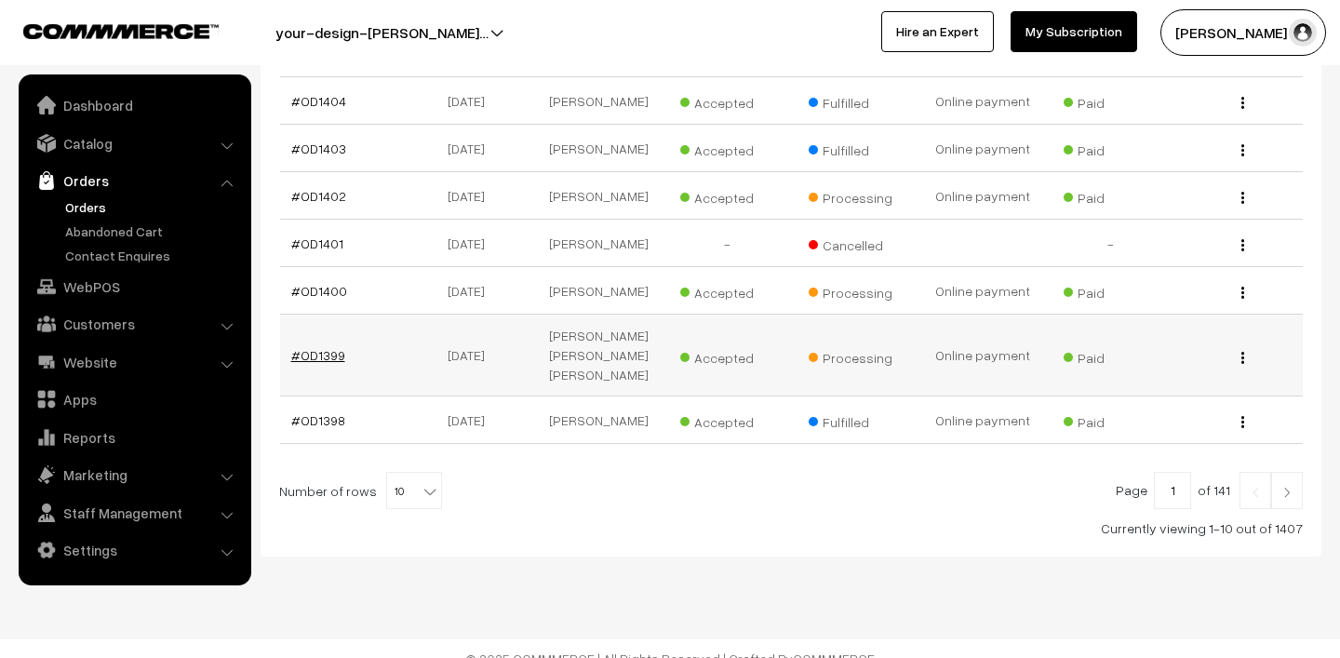
click at [306, 348] on link "#OD1399" at bounding box center [318, 355] width 54 height 16
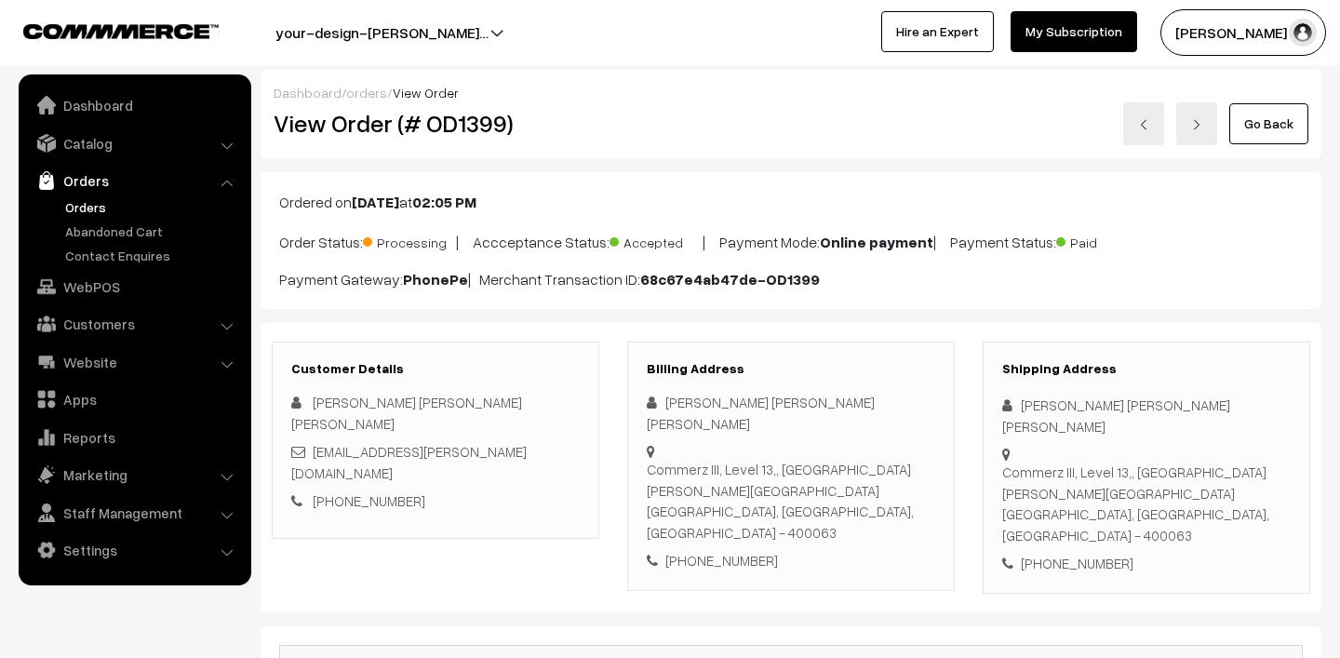
scroll to position [159, 0]
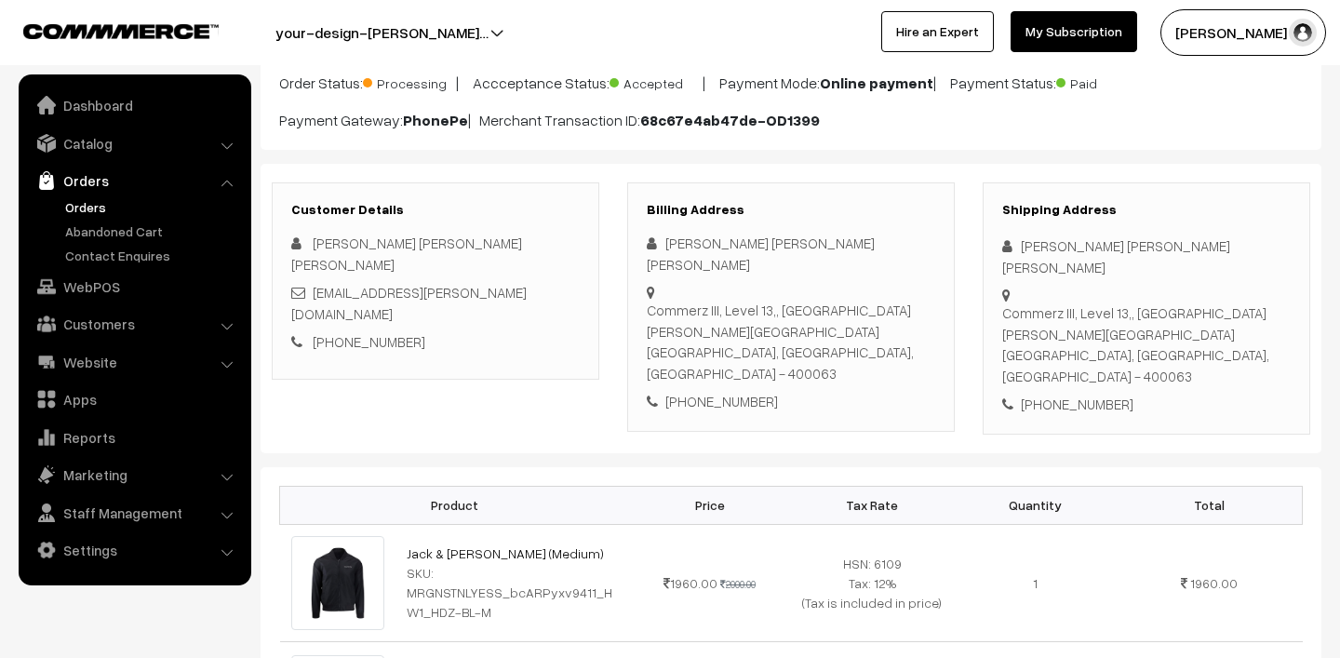
click at [392, 292] on link "[EMAIL_ADDRESS][PERSON_NAME][DOMAIN_NAME]" at bounding box center [408, 303] width 235 height 38
drag, startPoint x: 598, startPoint y: 298, endPoint x: 269, endPoint y: 302, distance: 328.6
click at [269, 302] on div "Customer Details Nafis Rezwan Khan Chowdhury nafis.rezwan.khan.chowdhury@morgan…" at bounding box center [436, 308] width 356 height 252
copy link "nafis.rezwan.khan.chowdhury@morganstanley.com"
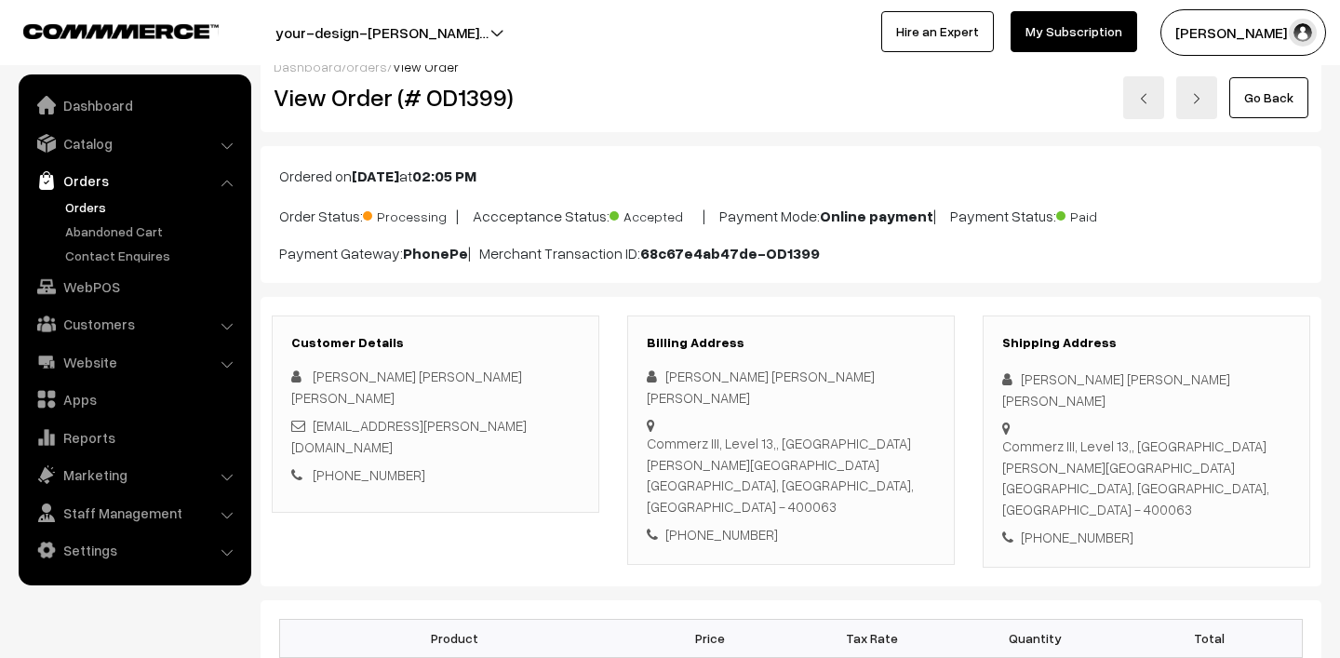
scroll to position [11, 0]
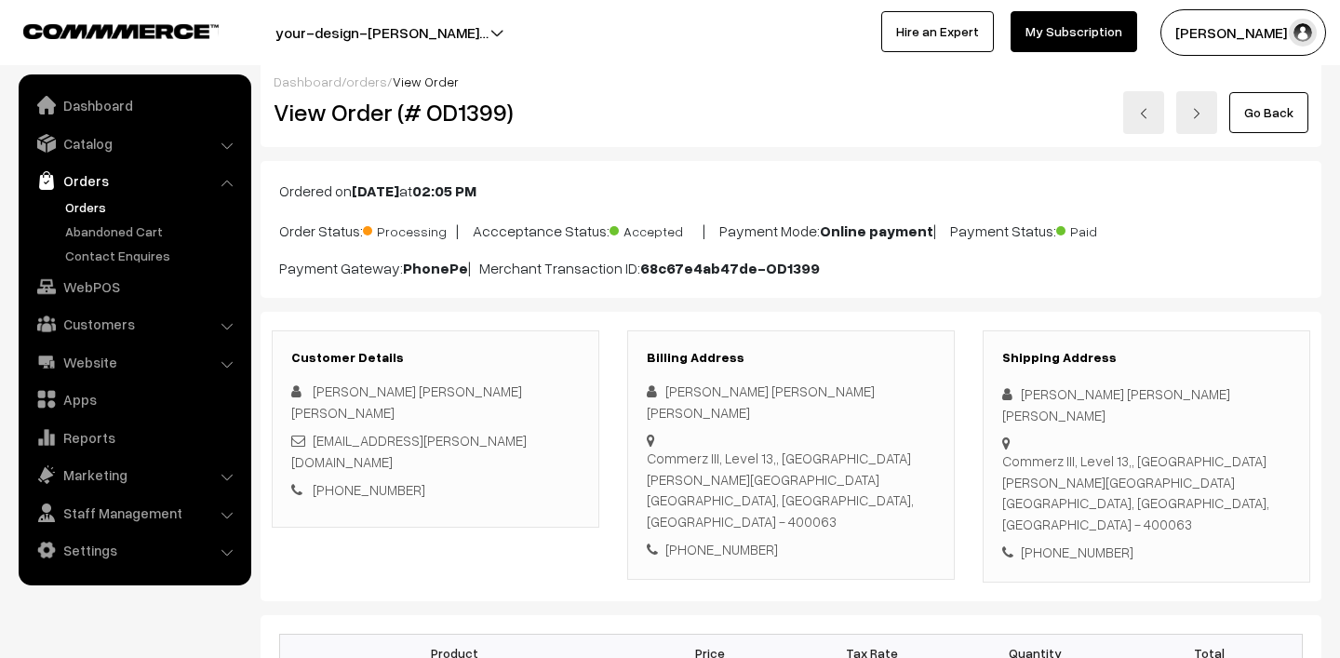
click at [465, 115] on h2 "View Order (# OD1399)" at bounding box center [437, 112] width 327 height 29
copy h2 "OD1399"
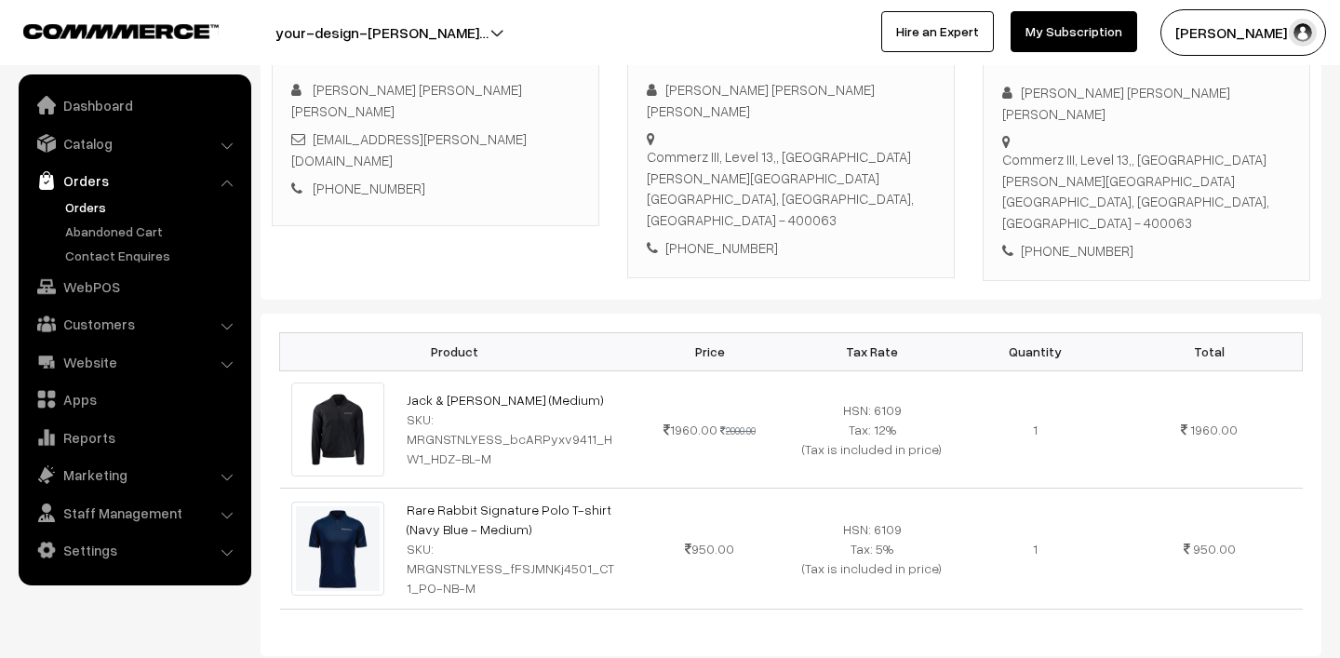
scroll to position [315, 0]
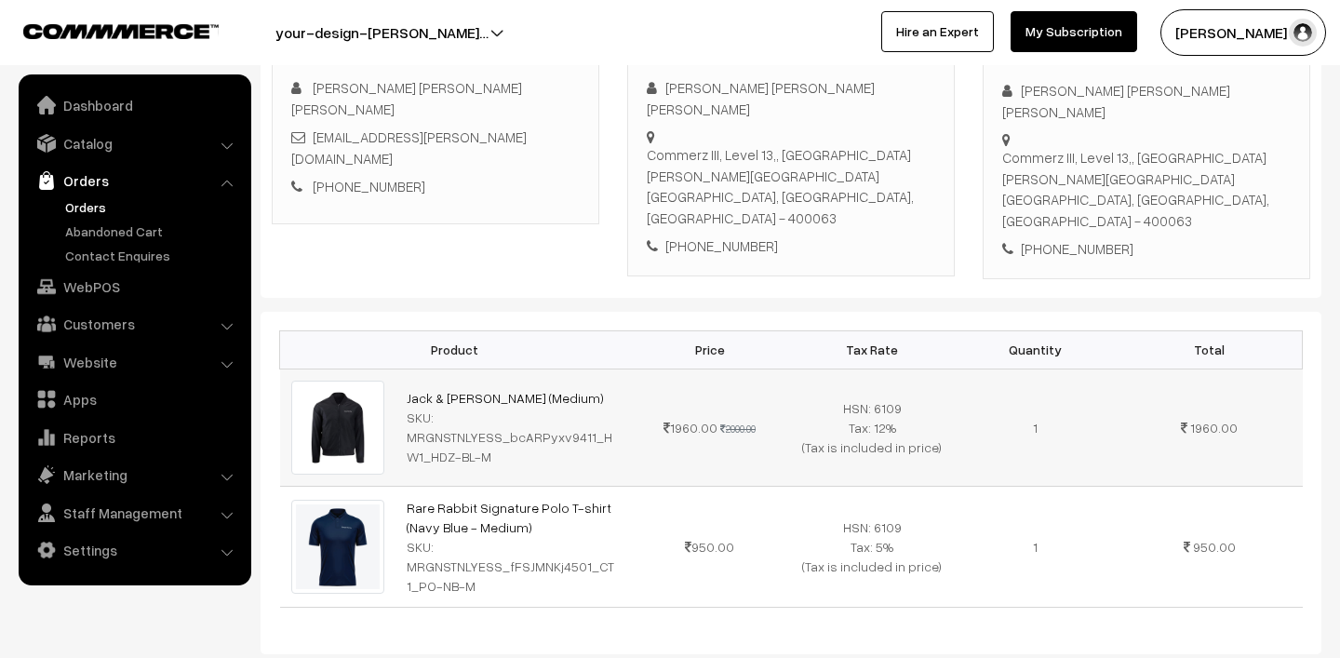
drag, startPoint x: 389, startPoint y: 350, endPoint x: 556, endPoint y: 376, distance: 168.6
click at [556, 376] on tr "Jack & Jones Vilmar Windcheater (Medium) SKU: MRGNSTNLYESS_bcARPyxv9411_HW1_HDZ…" at bounding box center [791, 427] width 1023 height 117
copy tr "Jack & Jones Vilmar Windcheater (Medium)"
click at [70, 210] on link "Orders" at bounding box center [153, 207] width 184 height 20
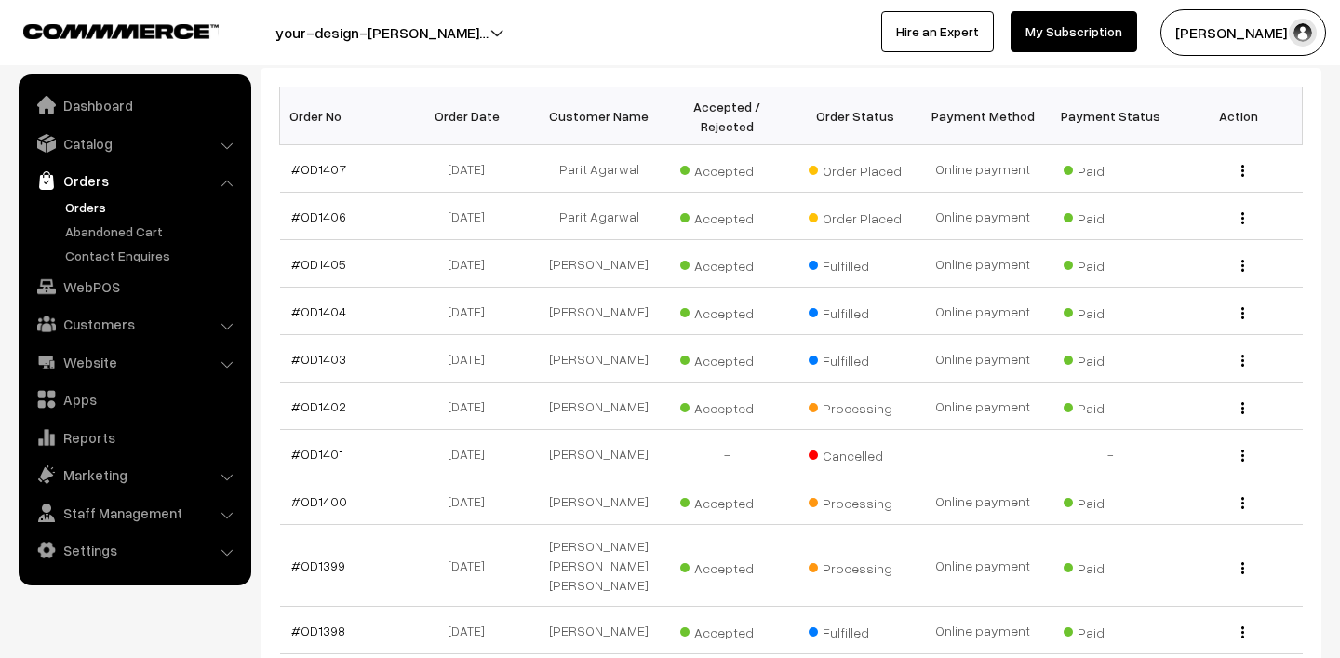
scroll to position [503, 0]
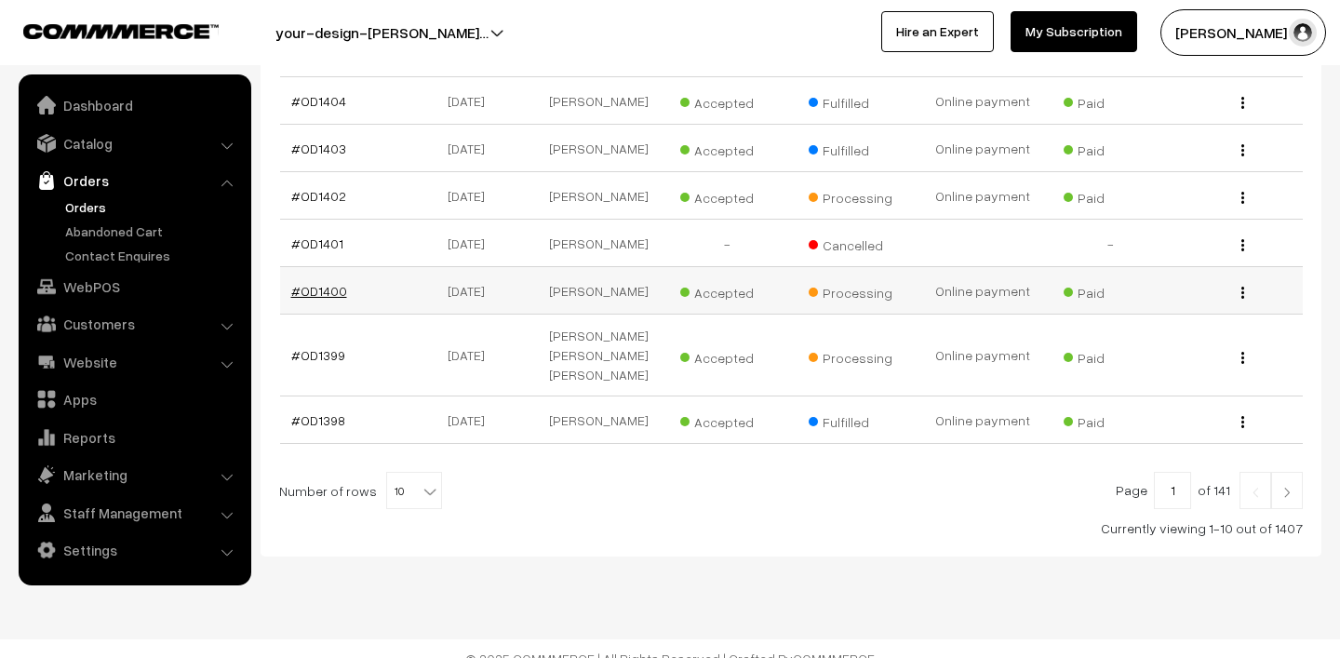
click at [304, 291] on link "#OD1400" at bounding box center [319, 291] width 56 height 16
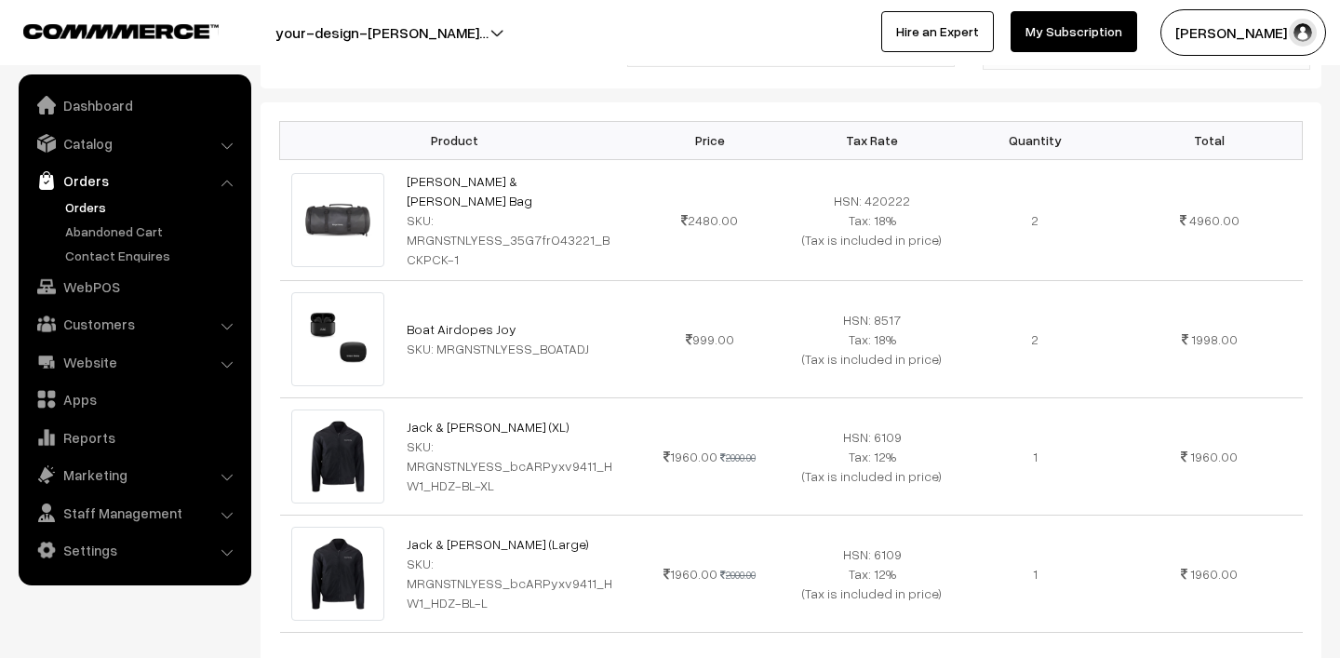
scroll to position [434, 0]
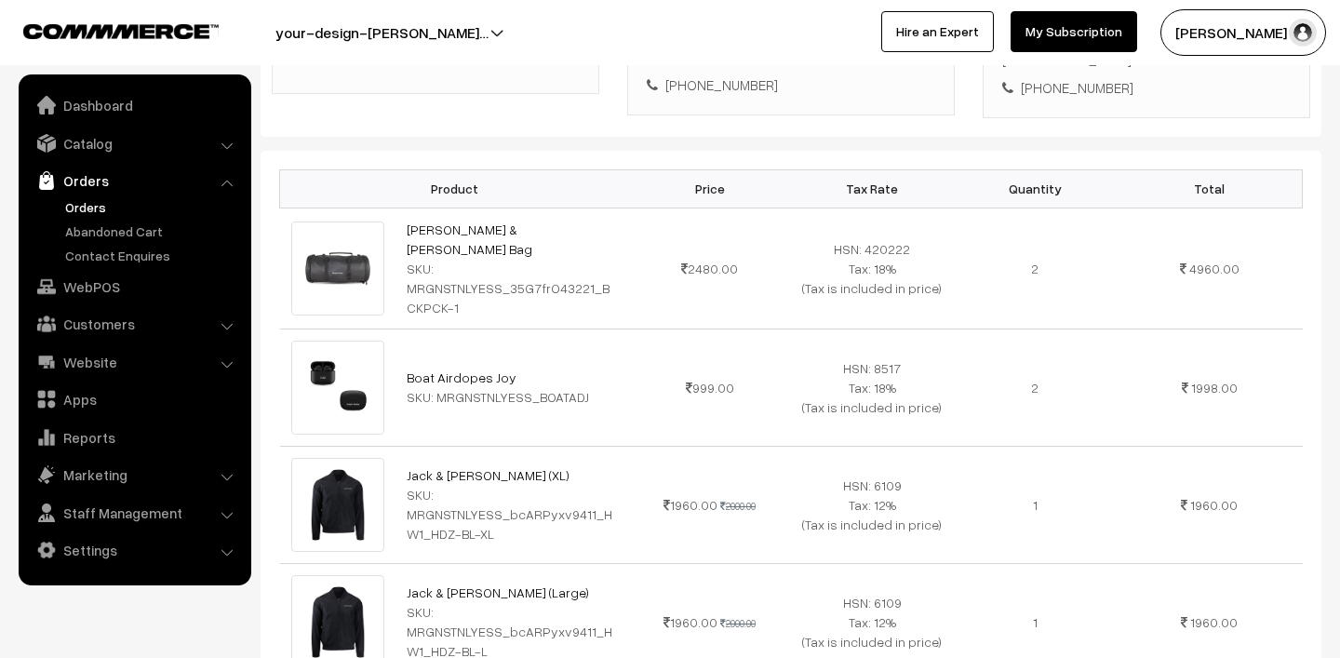
click at [101, 200] on link "Orders" at bounding box center [153, 207] width 184 height 20
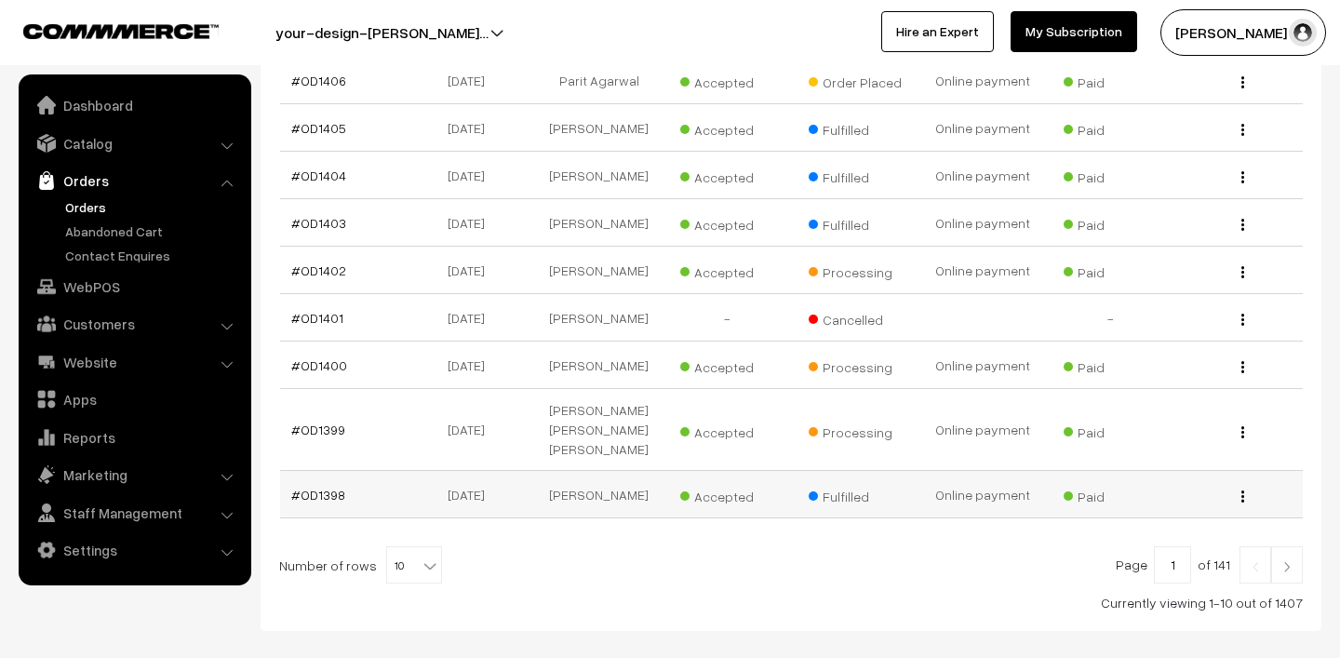
scroll to position [503, 0]
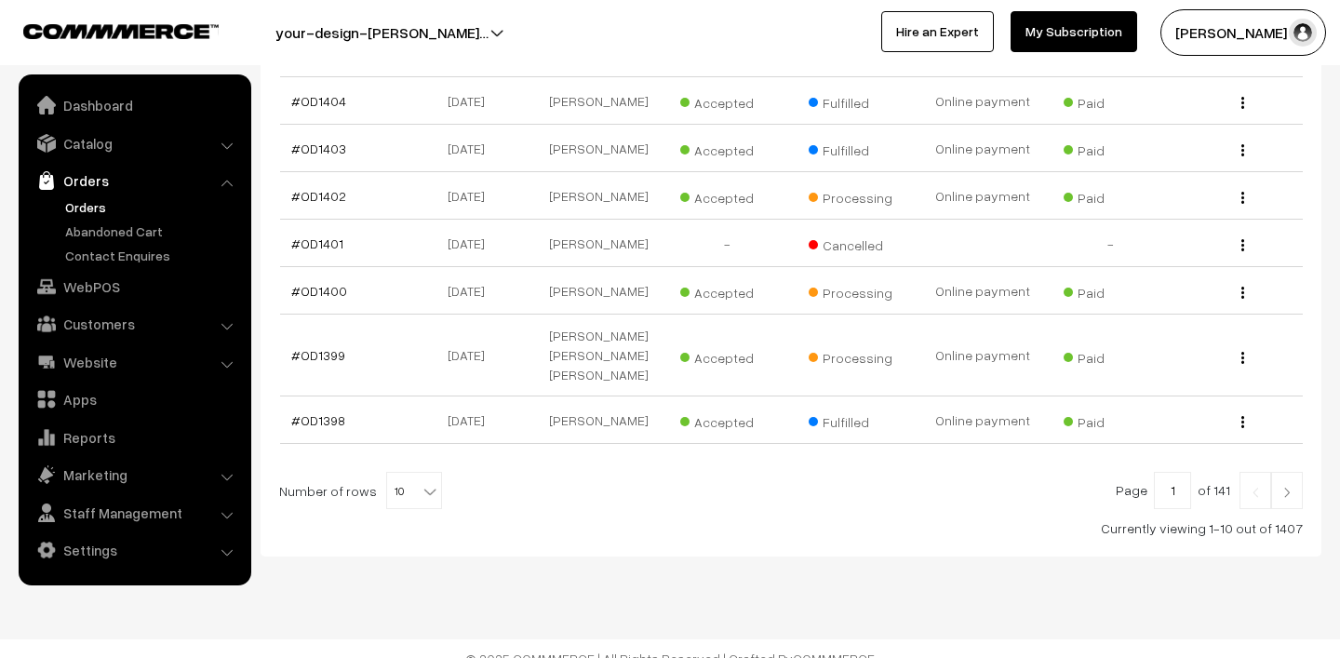
click at [1229, 32] on button "[PERSON_NAME] N.P" at bounding box center [1244, 32] width 166 height 47
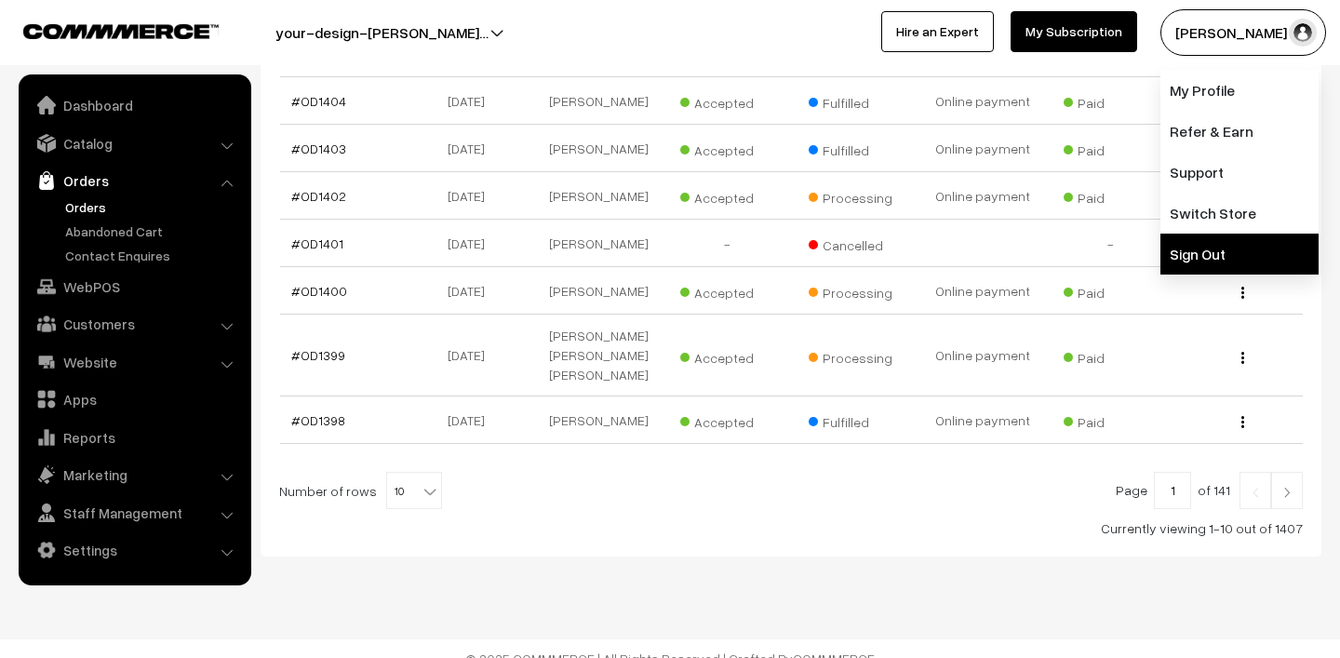
click at [1266, 260] on link "Sign Out" at bounding box center [1240, 254] width 158 height 41
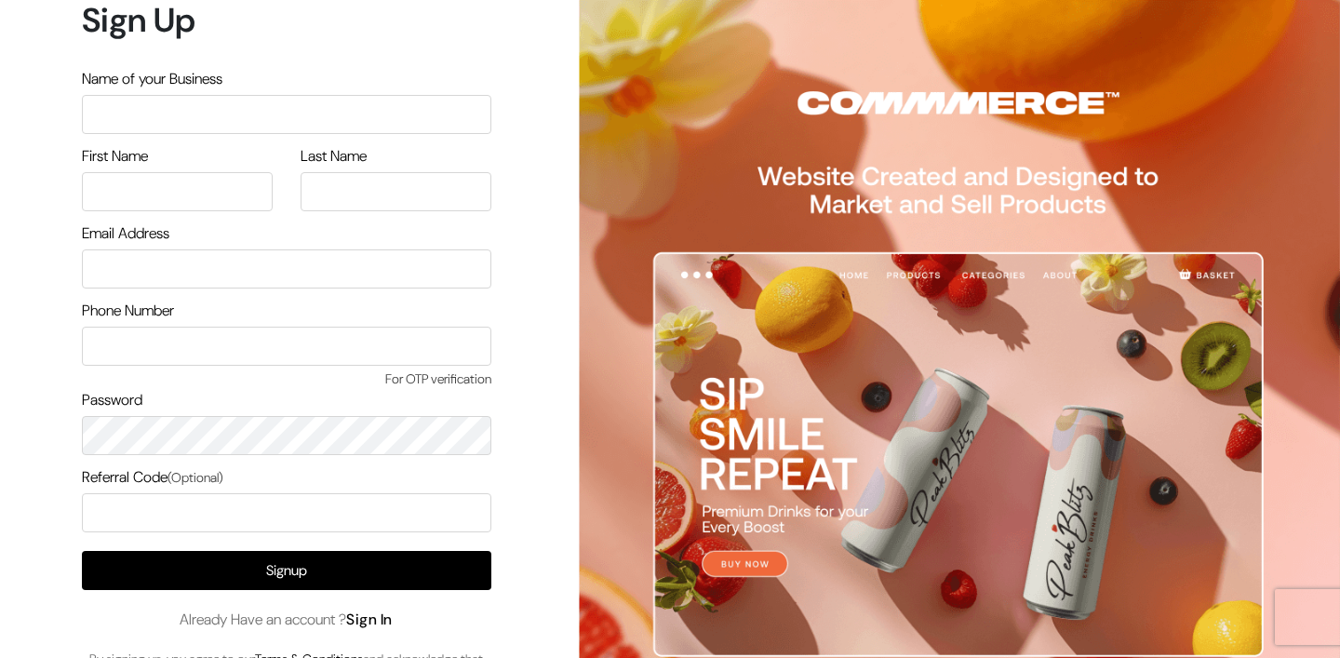
click at [380, 619] on link "Sign In" at bounding box center [369, 620] width 47 height 20
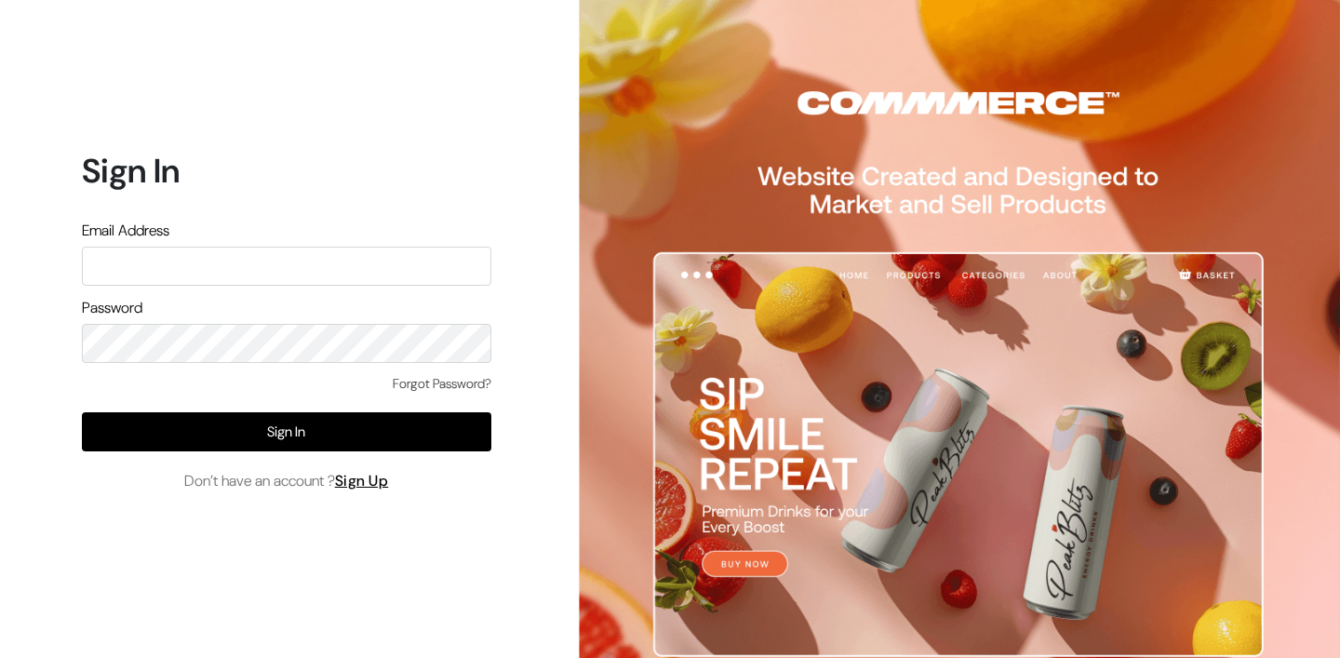
click at [247, 257] on input "text" at bounding box center [287, 266] width 410 height 39
type input "mk@yourdesignstore.in"
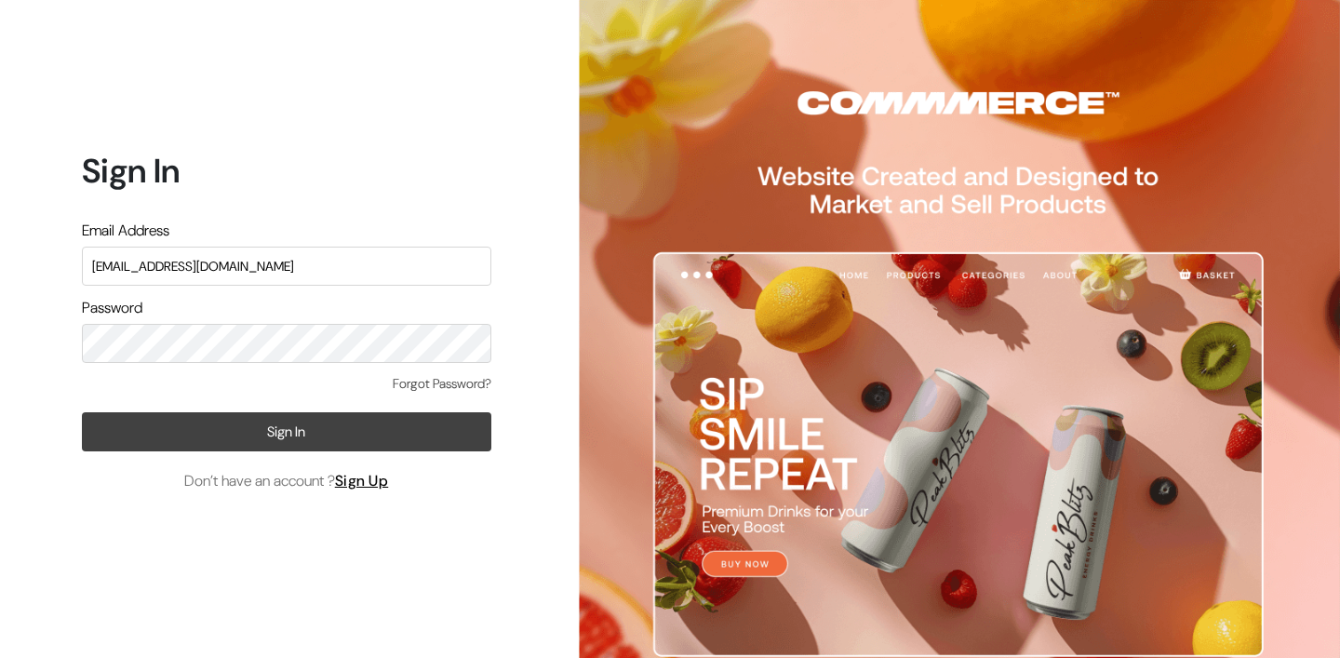
click at [333, 428] on button "Sign In" at bounding box center [287, 431] width 410 height 39
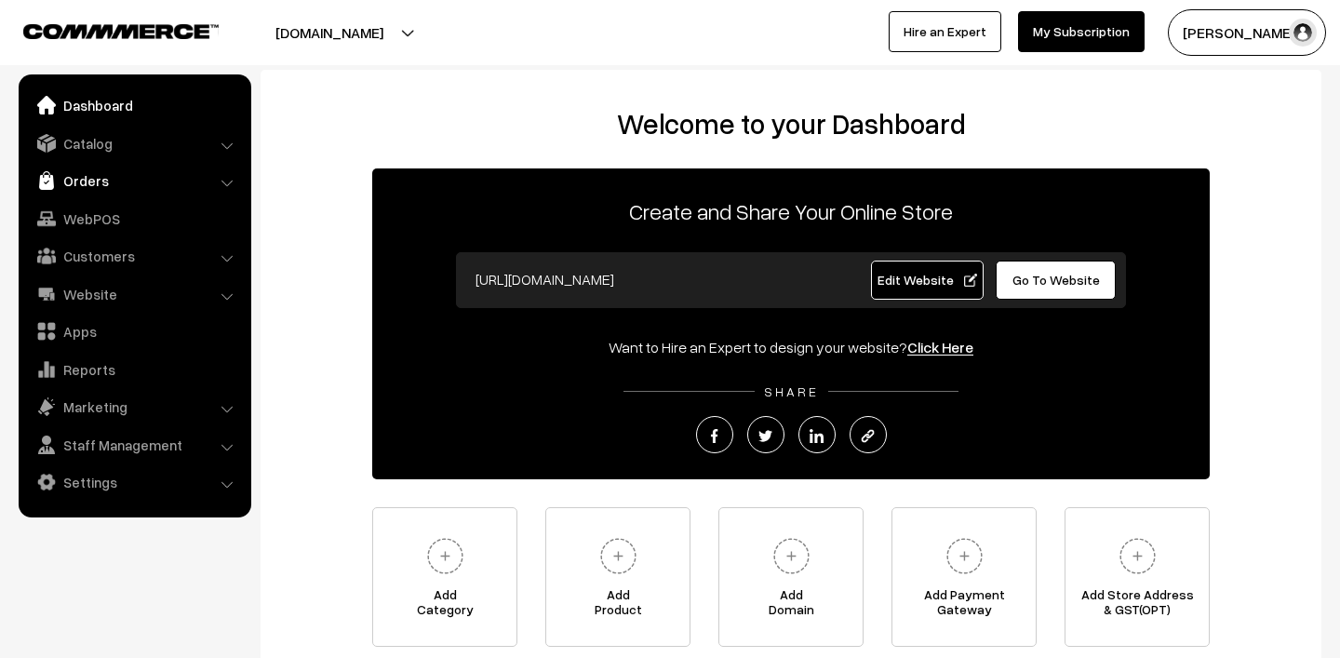
click at [87, 181] on link "Orders" at bounding box center [134, 181] width 222 height 34
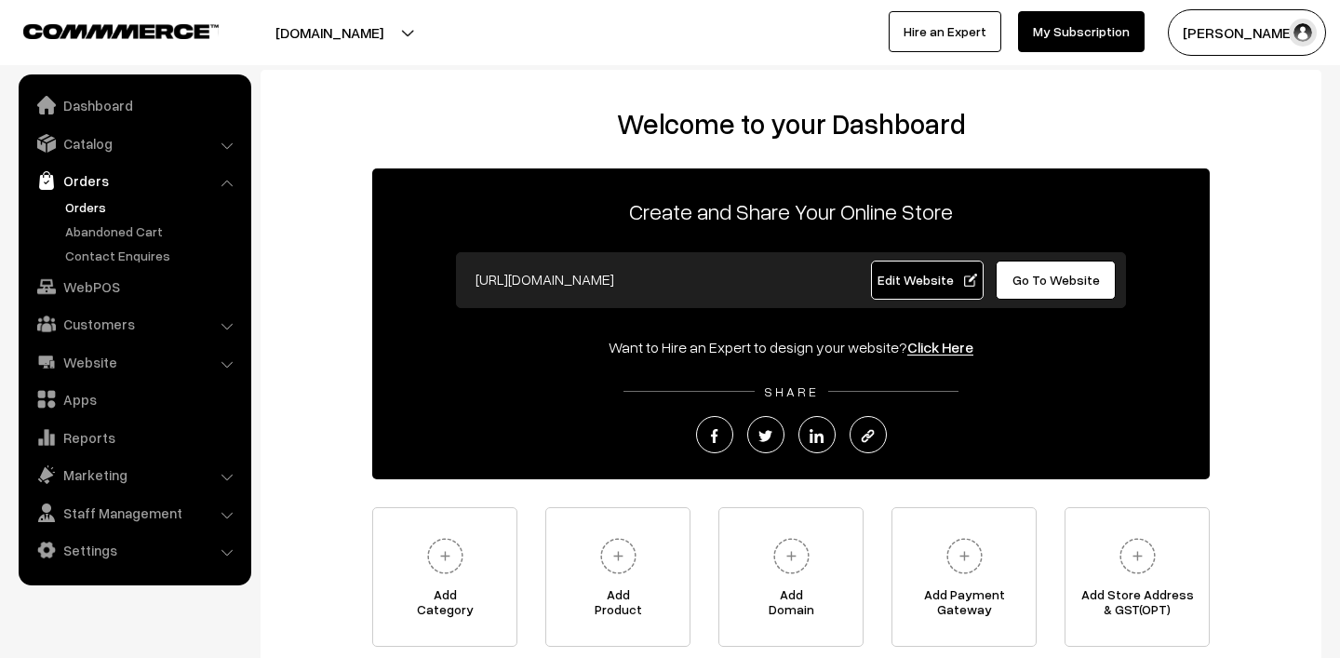
click at [89, 204] on link "Orders" at bounding box center [153, 207] width 184 height 20
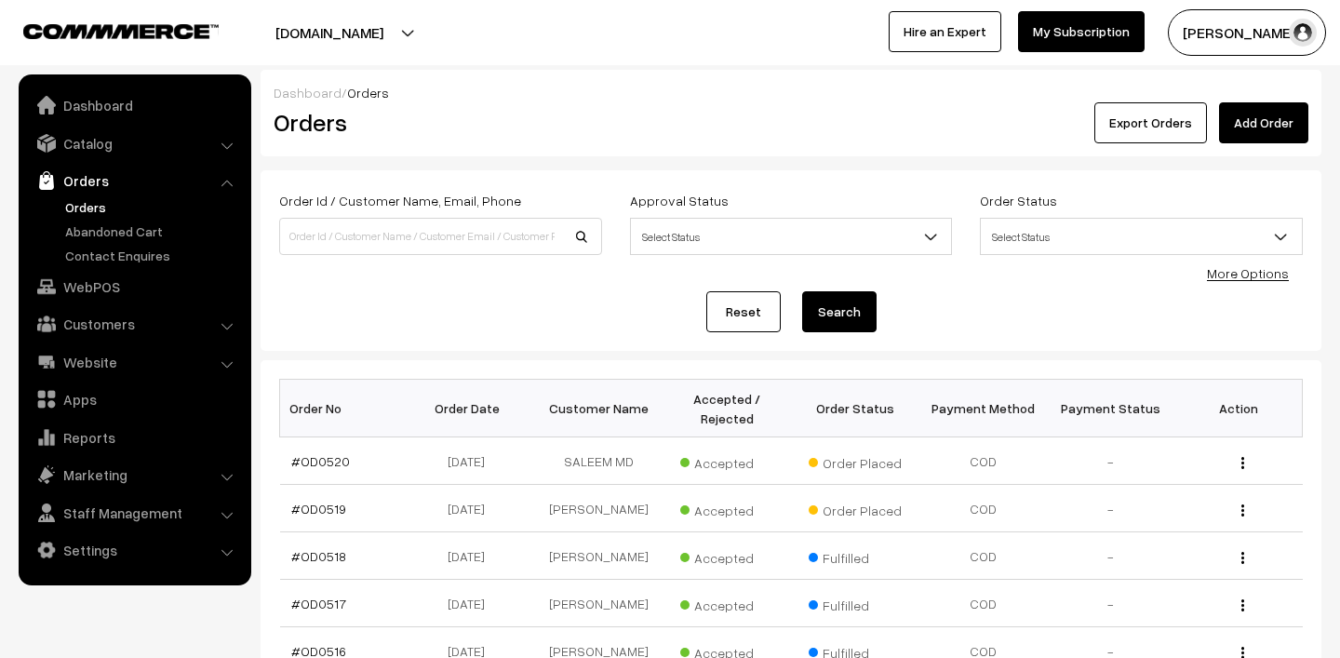
click at [90, 212] on link "Orders" at bounding box center [153, 207] width 184 height 20
click at [83, 200] on link "Orders" at bounding box center [153, 207] width 184 height 20
click at [89, 208] on link "Orders" at bounding box center [153, 207] width 184 height 20
click at [94, 100] on link "Dashboard" at bounding box center [134, 105] width 222 height 34
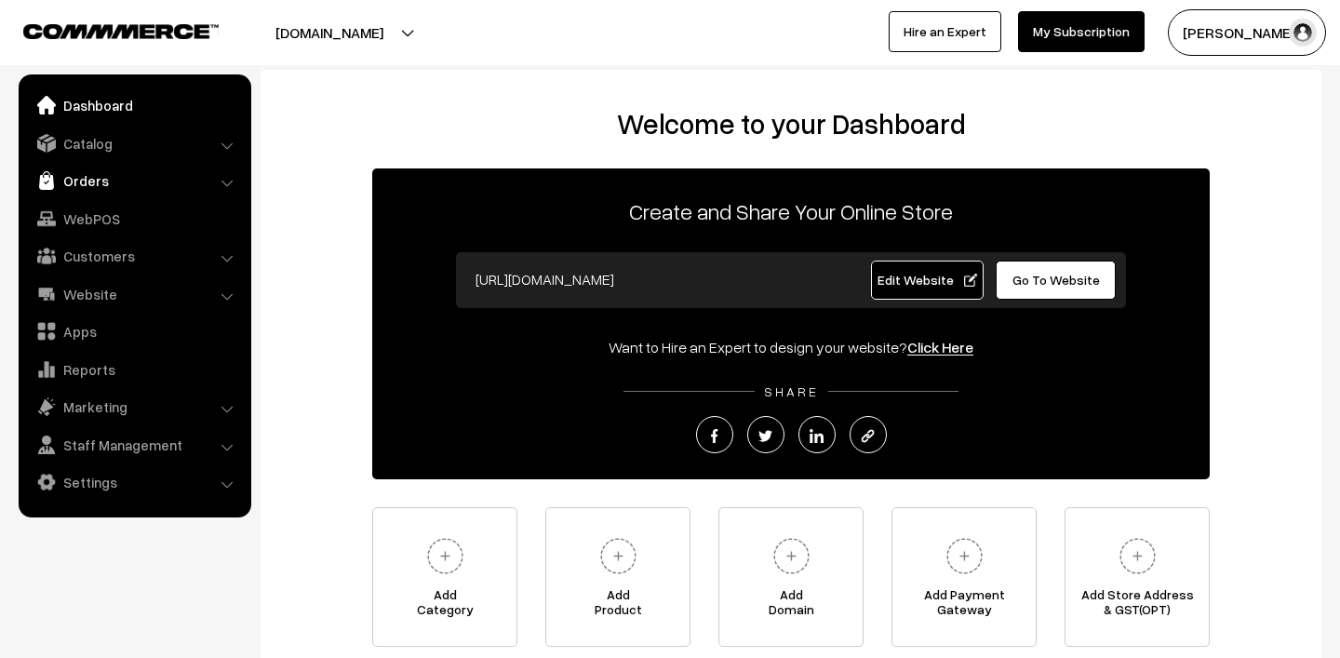
click at [106, 187] on link "Orders" at bounding box center [134, 181] width 222 height 34
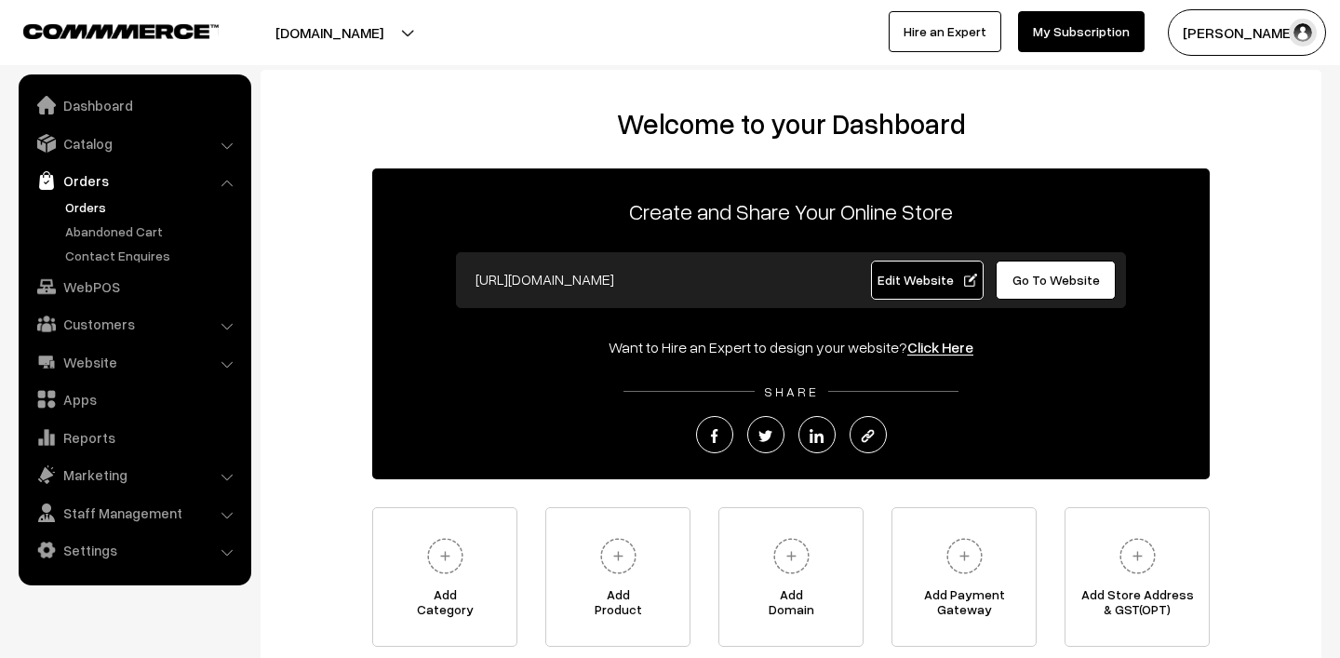
click at [100, 199] on link "Orders" at bounding box center [153, 207] width 184 height 20
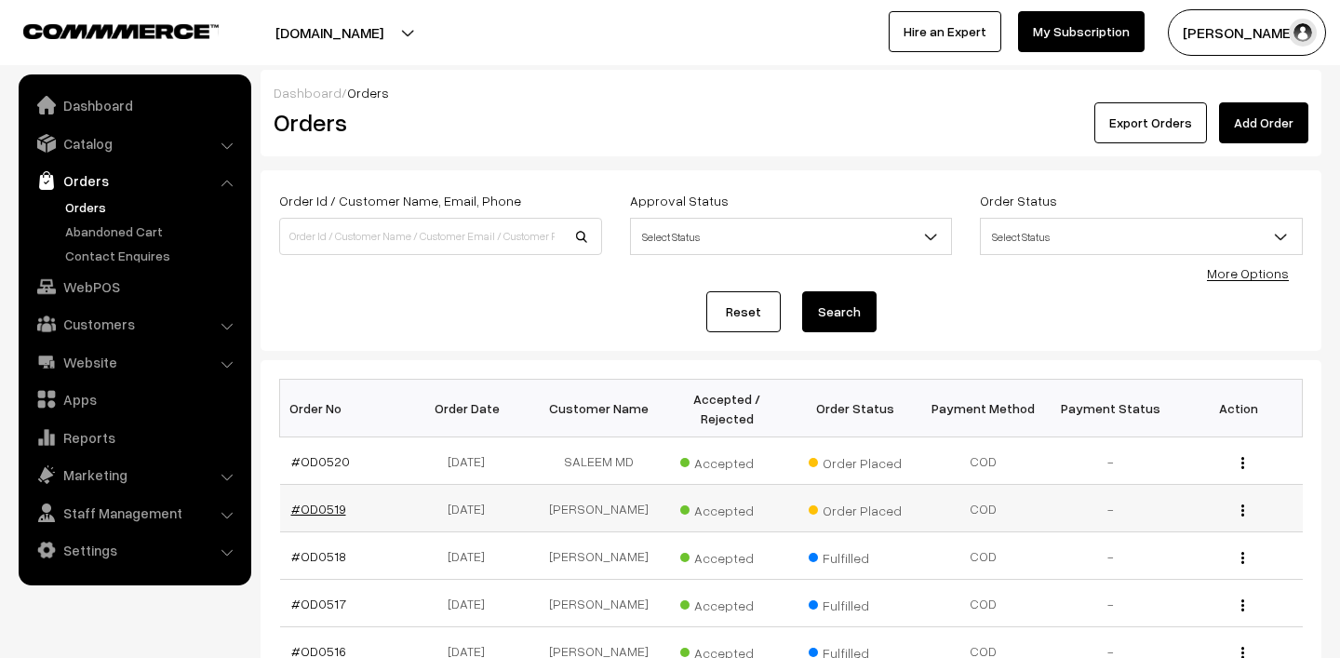
click at [326, 504] on link "#OD0519" at bounding box center [318, 509] width 55 height 16
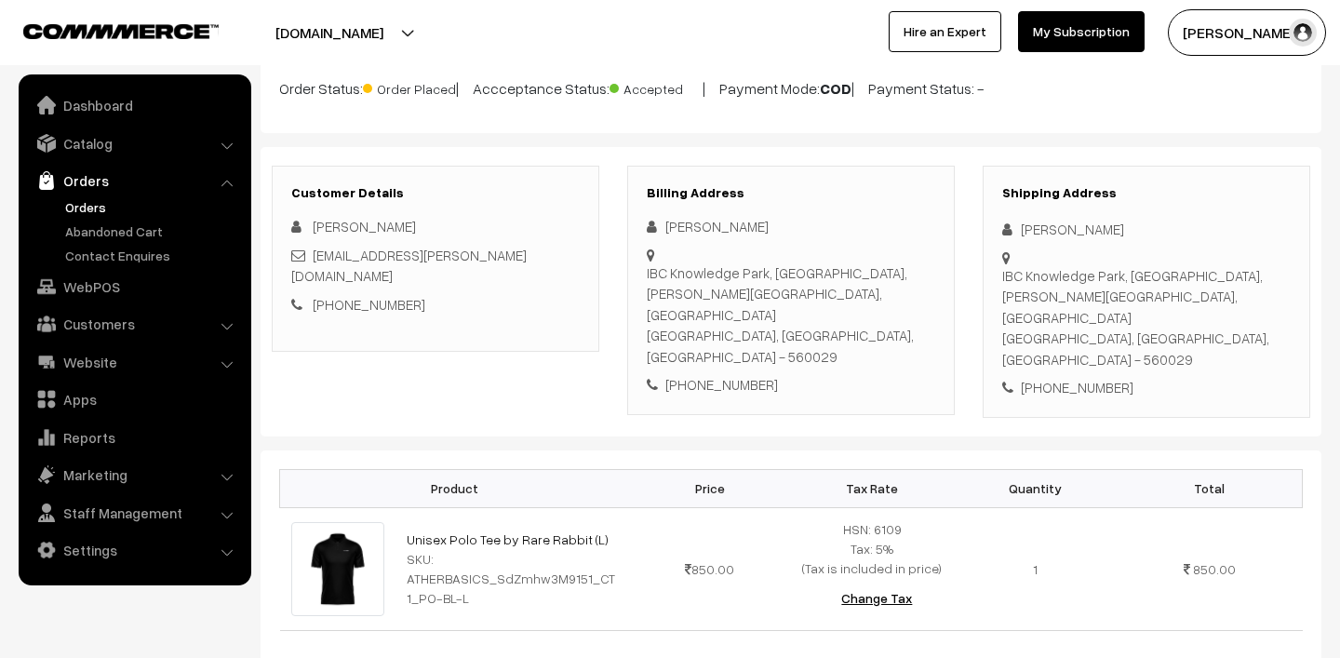
scroll to position [154, 0]
drag, startPoint x: 395, startPoint y: 494, endPoint x: 612, endPoint y: 504, distance: 217.1
click at [612, 507] on tr "Unisex Polo Tee by Rare Rabbit (L) SKU: ATHERBASICS_SdZmhw3M9151_CT1_PO-BL-L 85…" at bounding box center [791, 568] width 1023 height 123
copy tr "Unisex Polo Tee by Rare Rabbit (L)"
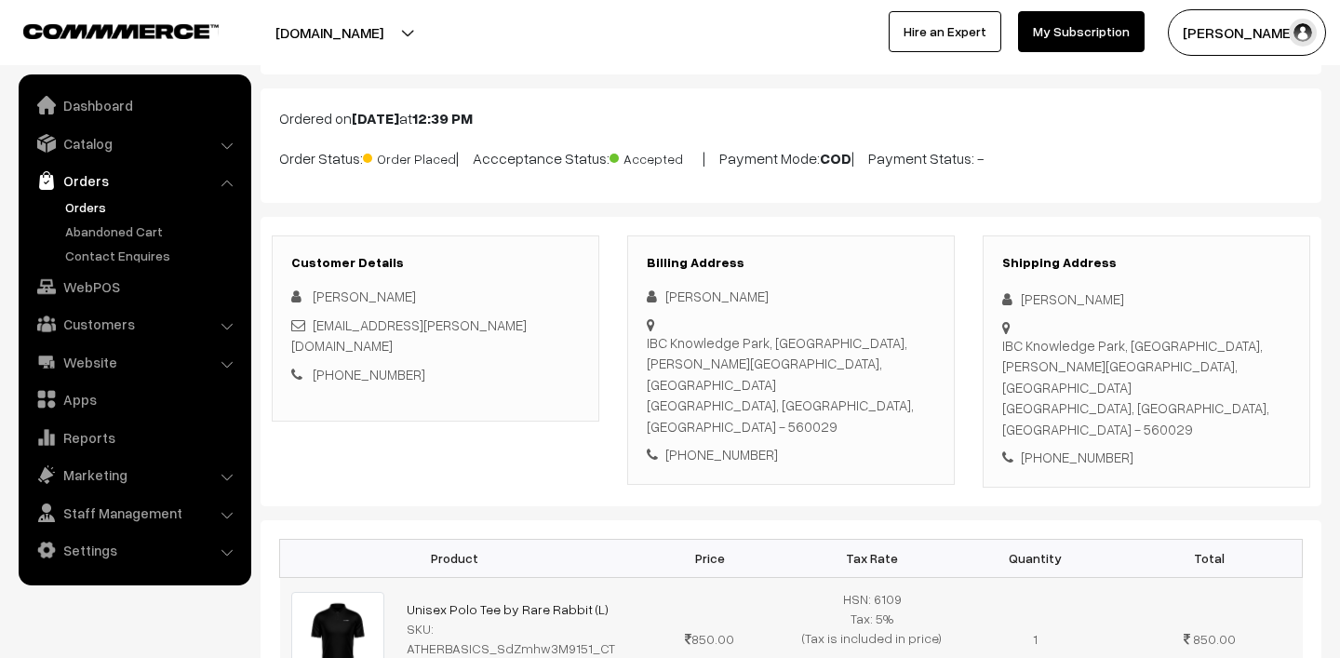
scroll to position [77, 0]
